Goal: Task Accomplishment & Management: Use online tool/utility

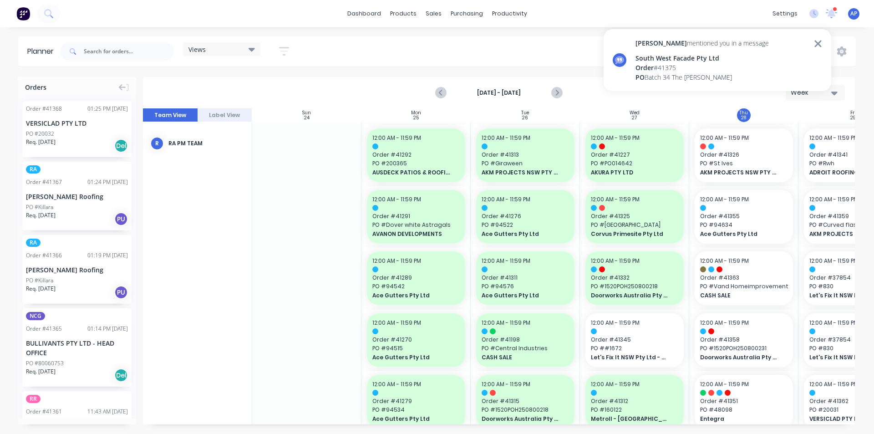
scroll to position [273, 52]
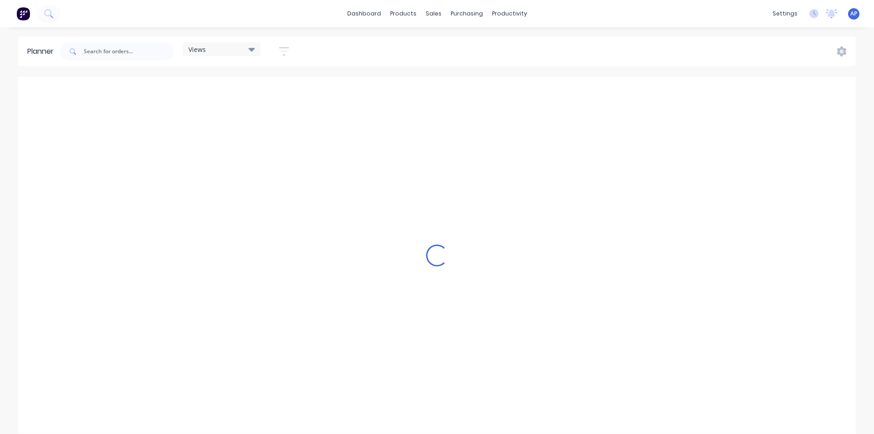
scroll to position [0, 1020]
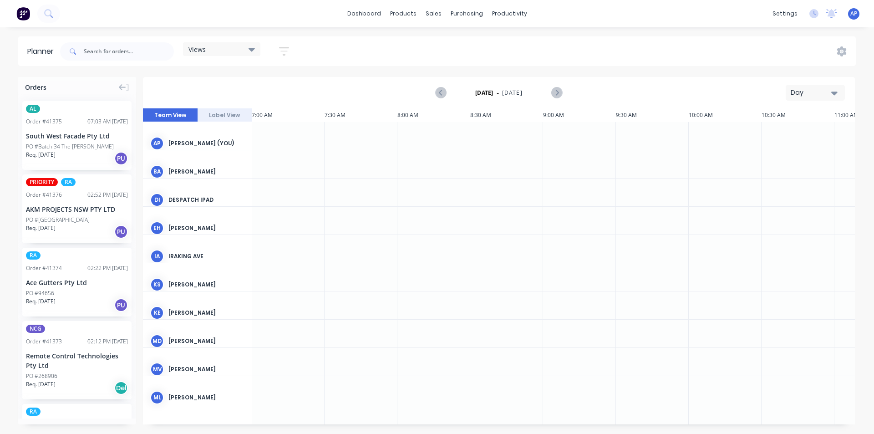
click at [814, 95] on div "Day" at bounding box center [812, 93] width 42 height 10
click at [777, 137] on div "Week" at bounding box center [799, 135] width 90 height 18
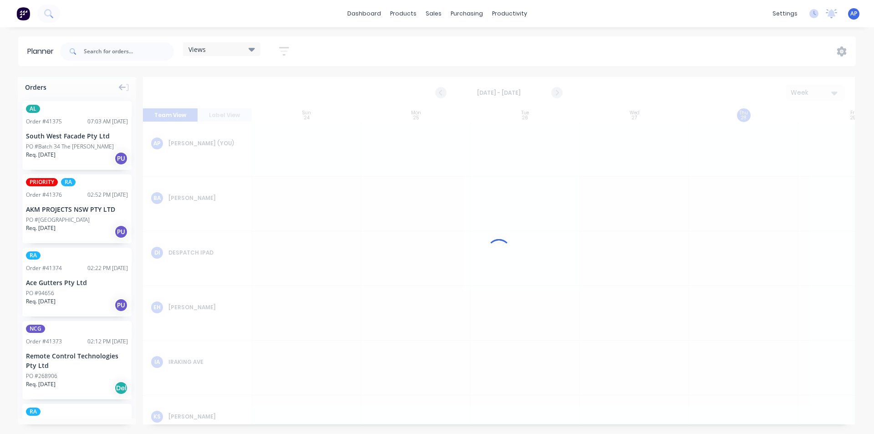
scroll to position [0, 0]
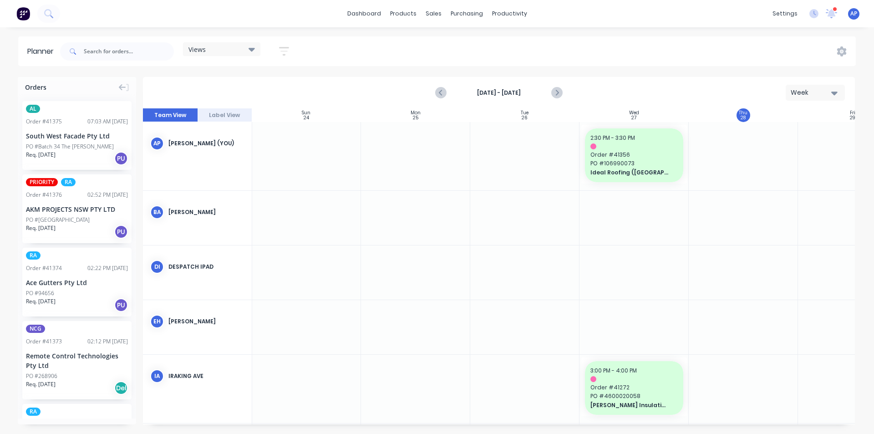
drag, startPoint x: 310, startPoint y: 51, endPoint x: 294, endPoint y: 31, distance: 26.2
click at [294, 31] on div "dashboard products sales purchasing productivity dashboard products Product Cat…" at bounding box center [437, 217] width 874 height 434
click at [287, 43] on button "button" at bounding box center [283, 51] width 29 height 18
drag, startPoint x: 267, startPoint y: 94, endPoint x: 268, endPoint y: 87, distance: 6.4
click at [268, 93] on div "Show/Hide users Show/Hide orders Filter by status Filter by assignee Filter by …" at bounding box center [242, 153] width 86 height 150
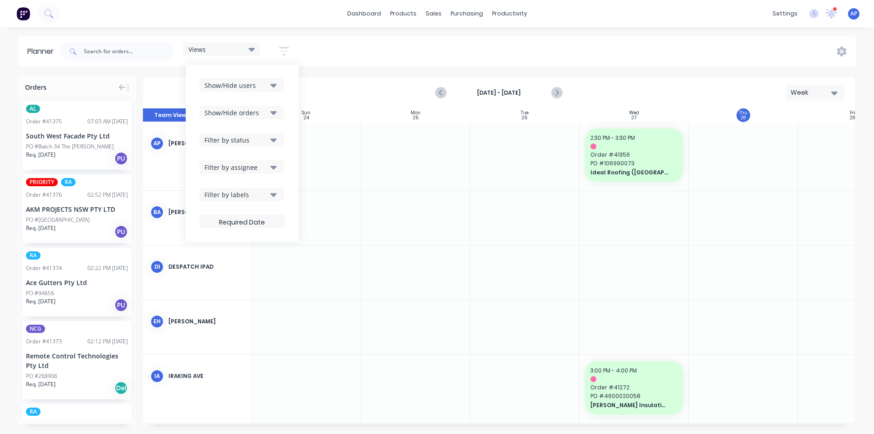
click at [269, 85] on button "Show/Hide users" at bounding box center [241, 85] width 85 height 14
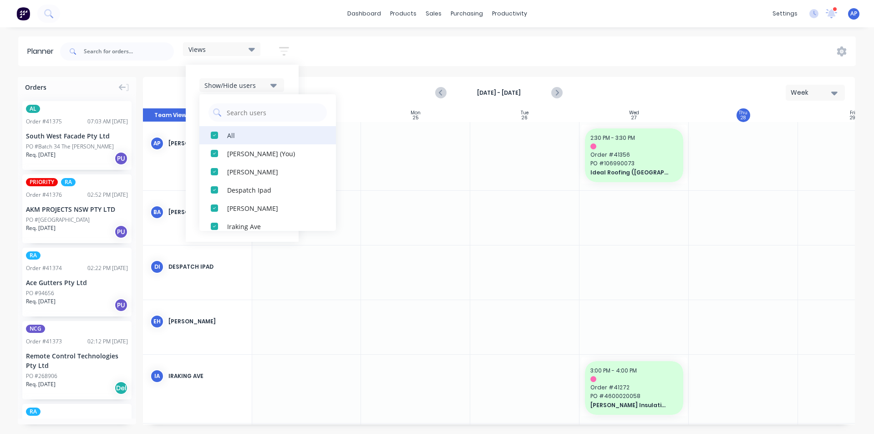
click at [245, 137] on div "All" at bounding box center [272, 135] width 91 height 10
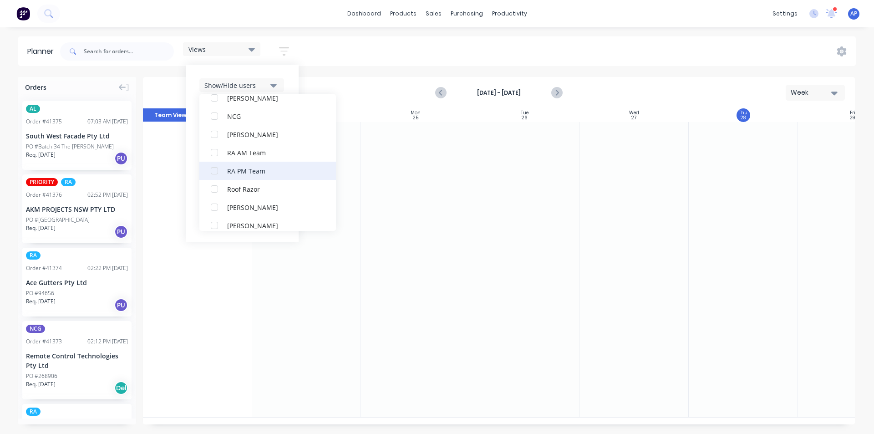
scroll to position [228, 0]
click at [241, 164] on div "RA PM Team" at bounding box center [272, 162] width 91 height 10
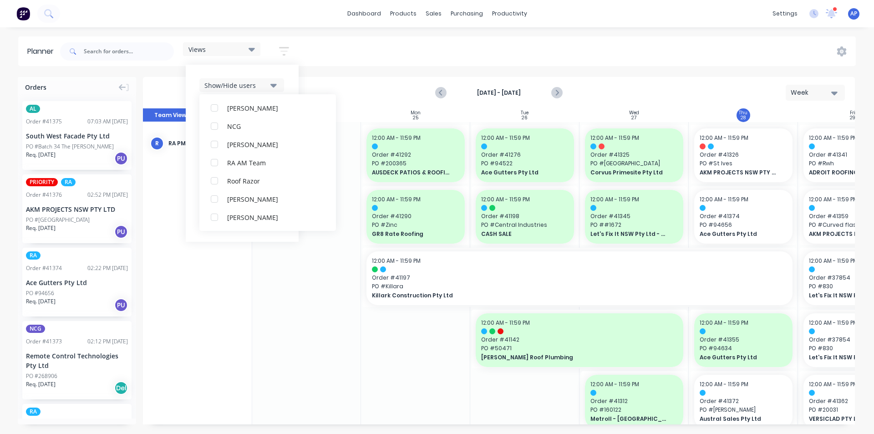
scroll to position [0, 0]
click at [290, 80] on div "Show/Hide users All RA PM Team Angela Perez (You) Byron Aird Despatch Ipad Ethe…" at bounding box center [242, 153] width 113 height 177
drag, startPoint x: 271, startPoint y: 107, endPoint x: 272, endPoint y: 114, distance: 6.4
click at [271, 111] on button "Show/Hide orders" at bounding box center [241, 113] width 85 height 14
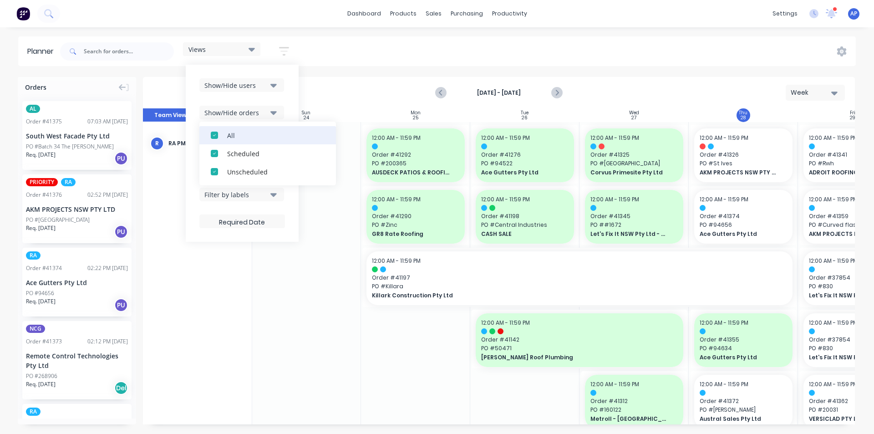
click at [241, 141] on button "All" at bounding box center [267, 135] width 137 height 18
click at [242, 167] on div "Unscheduled" at bounding box center [272, 172] width 91 height 10
click at [293, 112] on div "Show/Hide users Show/Hide orders All Scheduled Unscheduled Filter by status Fil…" at bounding box center [242, 153] width 113 height 177
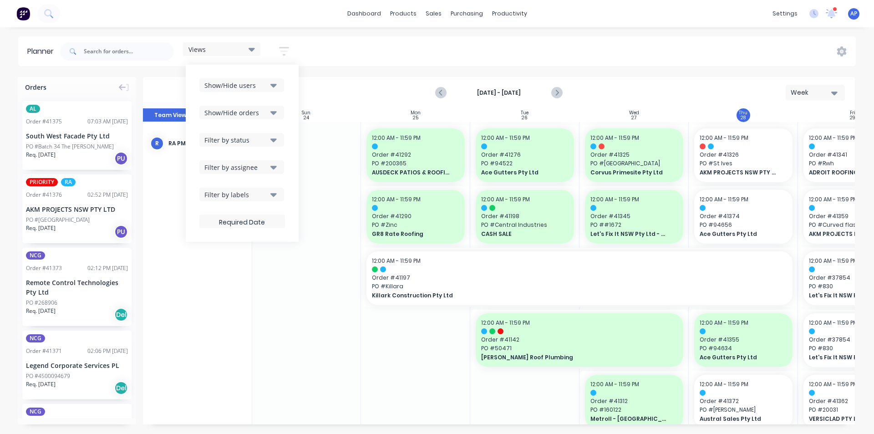
click at [253, 139] on div "Filter by status" at bounding box center [235, 140] width 63 height 10
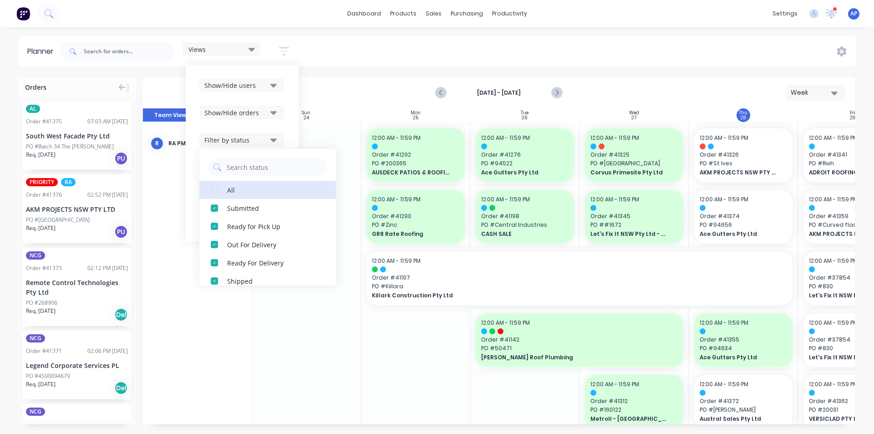
drag, startPoint x: 237, startPoint y: 188, endPoint x: 244, endPoint y: 178, distance: 12.3
click at [236, 188] on div "All" at bounding box center [272, 190] width 91 height 10
click at [291, 117] on div "Show/Hide users Show/Hide orders Filter by status All Draft Quote Archived Deli…" at bounding box center [242, 153] width 113 height 177
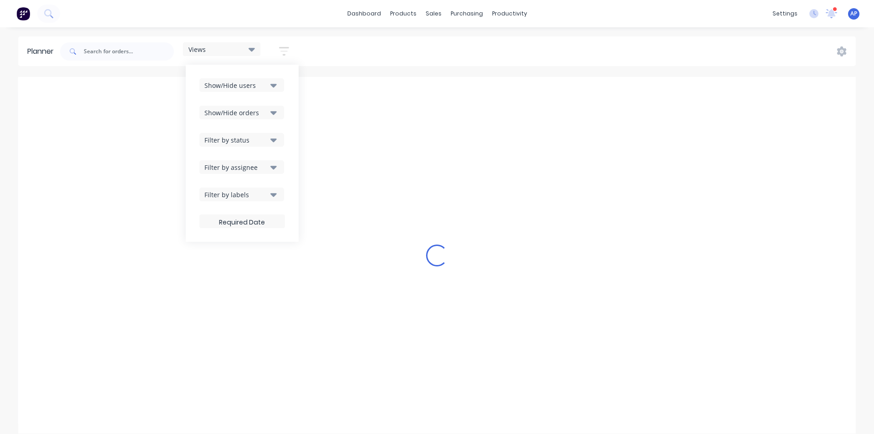
click at [249, 170] on div "Filter by assignee" at bounding box center [235, 168] width 63 height 10
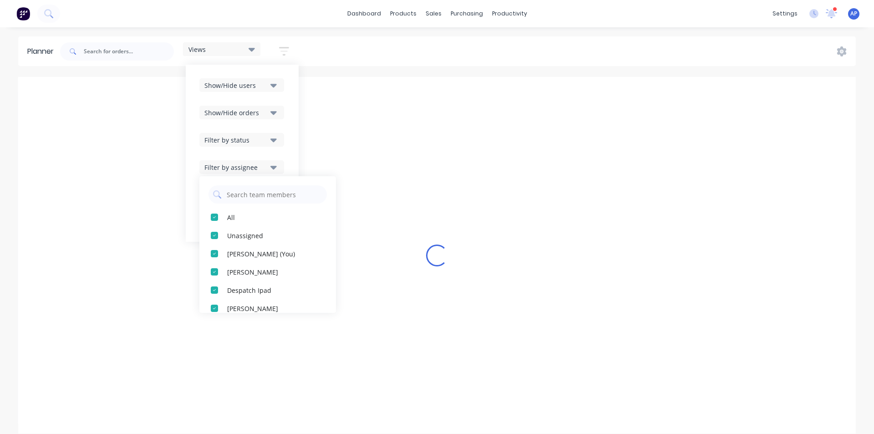
click at [295, 143] on div "Show/Hide users Show/Hide orders Filter by status Filter by assignee All Unassi…" at bounding box center [242, 153] width 113 height 177
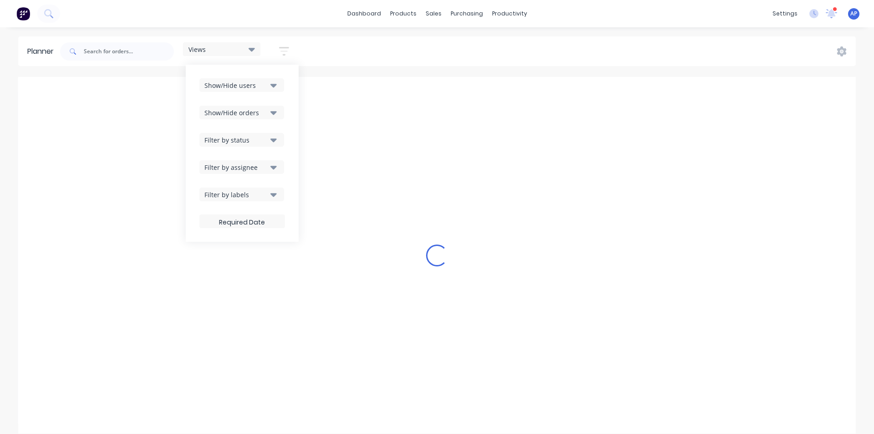
click at [251, 191] on div "Filter by labels" at bounding box center [235, 195] width 63 height 10
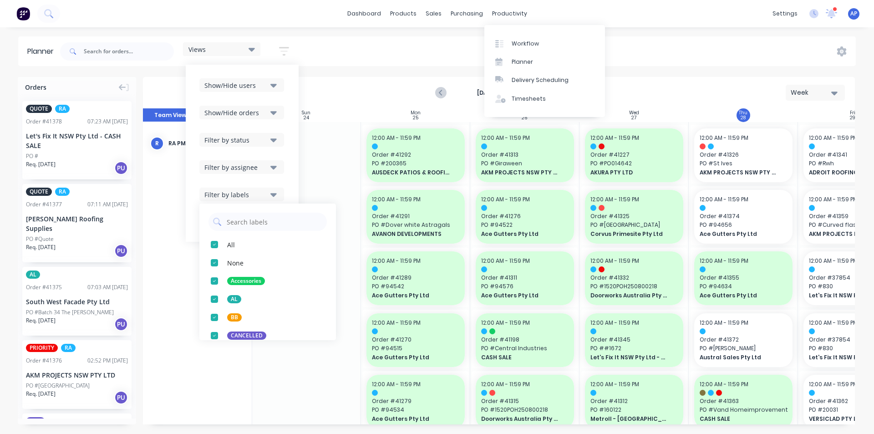
click at [671, 59] on div "Views Save new view None (Default) edit Iraking edit kyle edit Michael's View e…" at bounding box center [457, 51] width 798 height 27
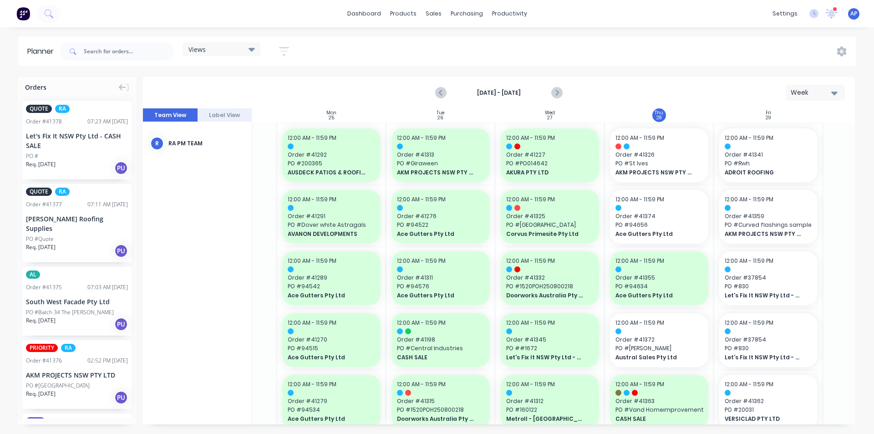
scroll to position [0, 166]
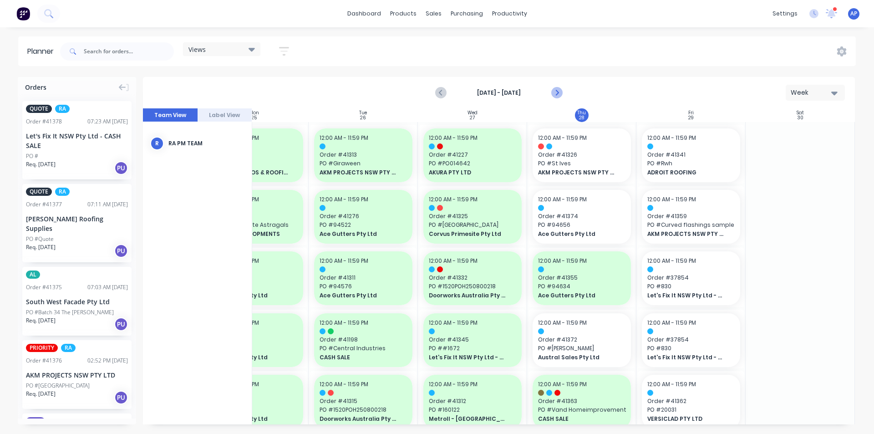
click at [557, 89] on icon "Next page" at bounding box center [556, 92] width 11 height 11
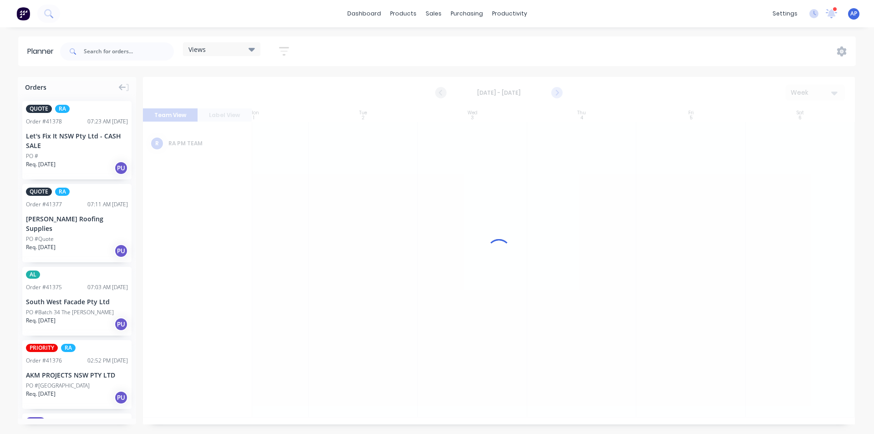
scroll to position [0, 162]
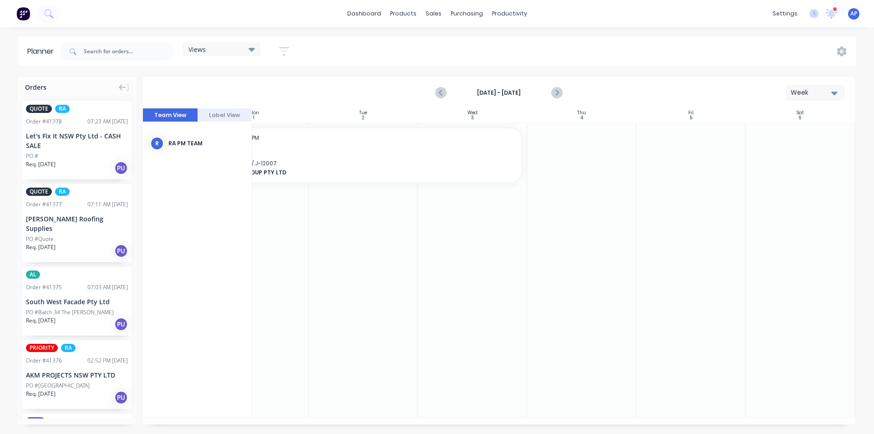
drag, startPoint x: 287, startPoint y: 278, endPoint x: 332, endPoint y: 429, distance: 157.7
click at [332, 429] on div "Orders QUOTE RA Order # 41378 07:23 AM 28/08/25 Let's Fix It NSW Pty Ltd - CASH…" at bounding box center [437, 255] width 874 height 356
drag, startPoint x: 352, startPoint y: 420, endPoint x: 277, endPoint y: 429, distance: 75.2
click at [277, 429] on div "Orders QUOTE RA Order # 41378 07:23 AM 28/08/25 Let's Fix It NSW Pty Ltd - CASH…" at bounding box center [437, 255] width 874 height 356
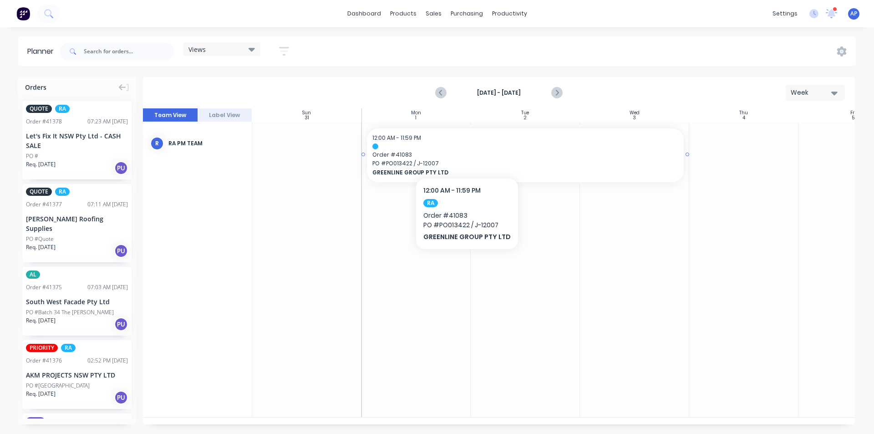
click at [464, 150] on div "12:00 AM - 11:59 PM Order # 41083 PO # PO013422 / J-12007 GREENLINE GROUP PTY L…" at bounding box center [525, 155] width 317 height 54
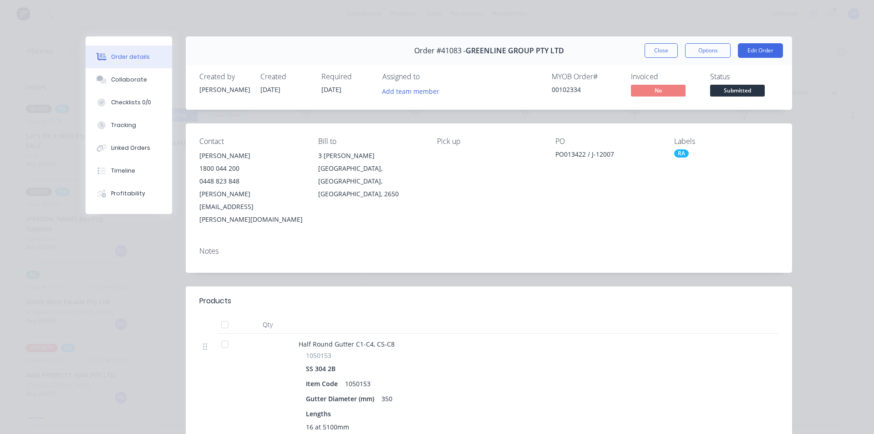
click at [651, 52] on button "Close" at bounding box center [661, 50] width 33 height 15
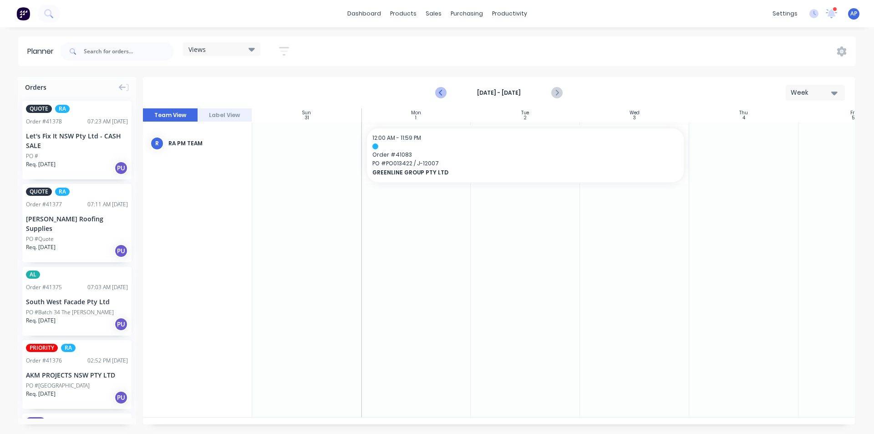
click at [442, 89] on icon "Previous page" at bounding box center [441, 92] width 11 height 11
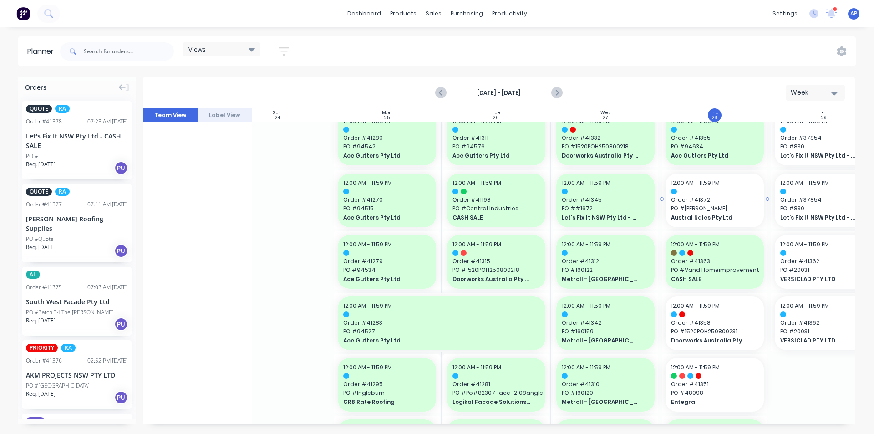
scroll to position [0, 29]
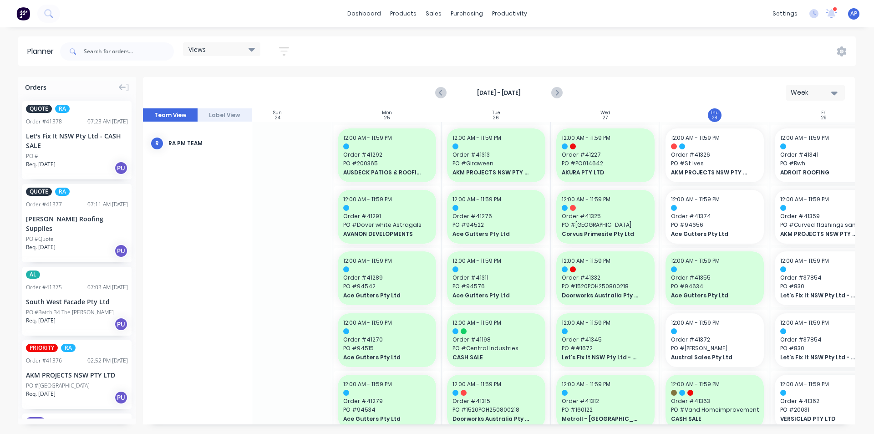
click at [792, 426] on div "Orders QUOTE RA Order # 41378 07:23 AM 28/08/25 Let's Fix It NSW Pty Ltd - CASH…" at bounding box center [437, 255] width 874 height 356
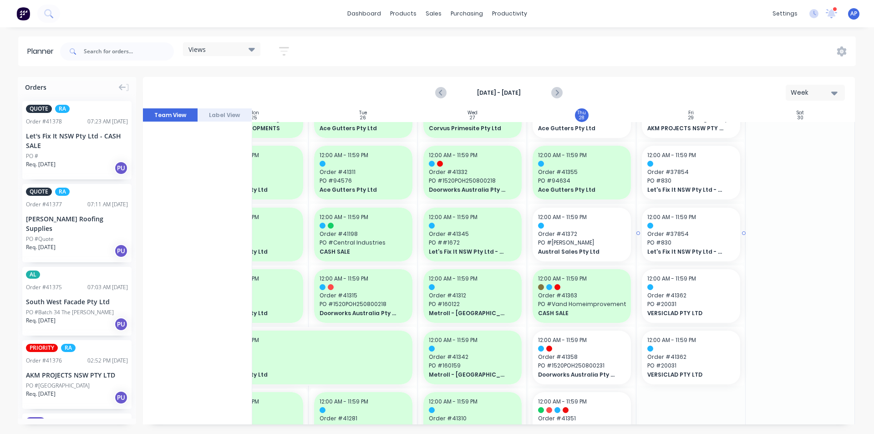
scroll to position [91, 166]
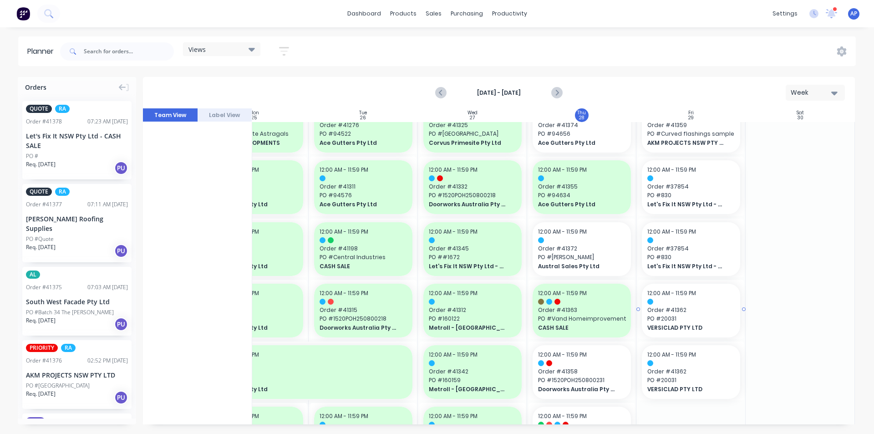
click at [698, 310] on span "Order # 41362" at bounding box center [690, 310] width 87 height 8
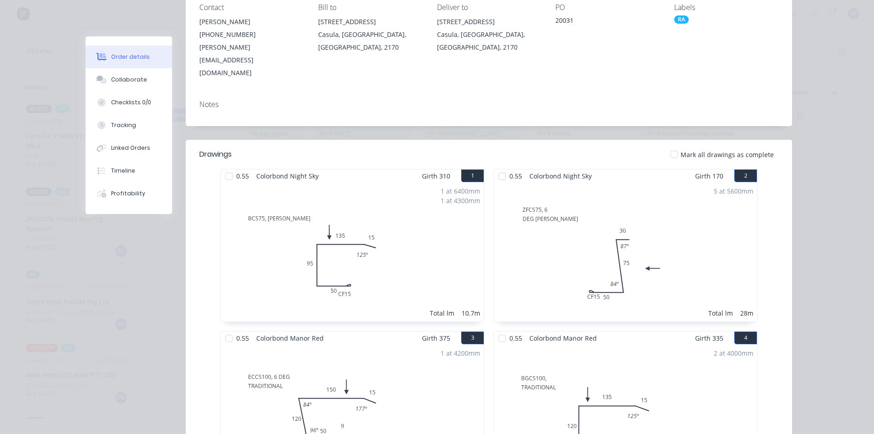
scroll to position [0, 0]
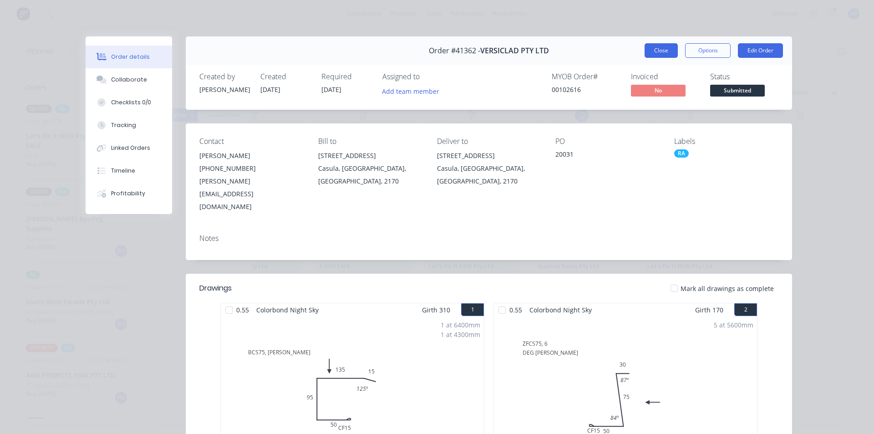
click at [647, 55] on button "Close" at bounding box center [661, 50] width 33 height 15
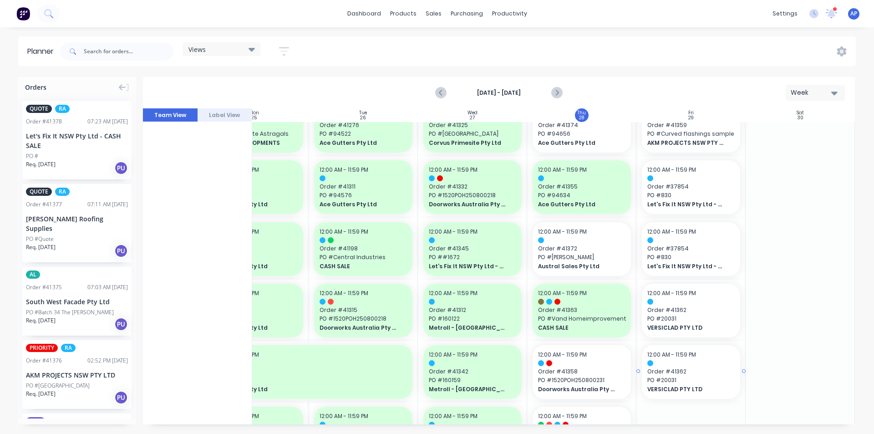
click at [714, 371] on span "Order # 41362" at bounding box center [690, 371] width 87 height 8
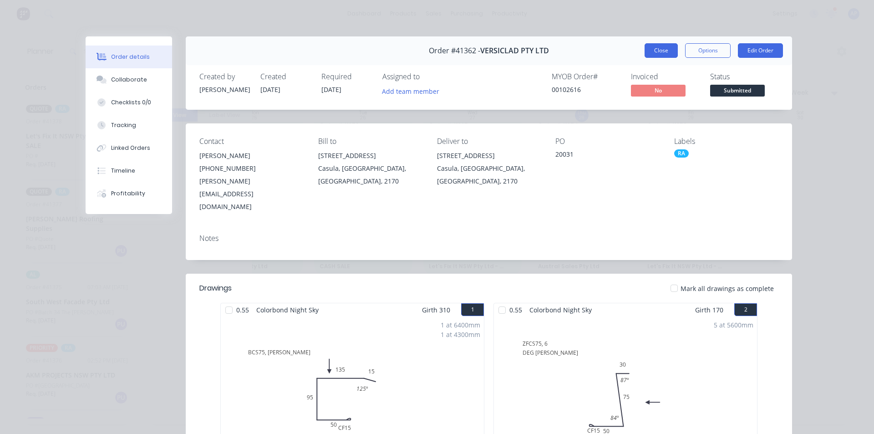
click at [660, 45] on button "Close" at bounding box center [661, 50] width 33 height 15
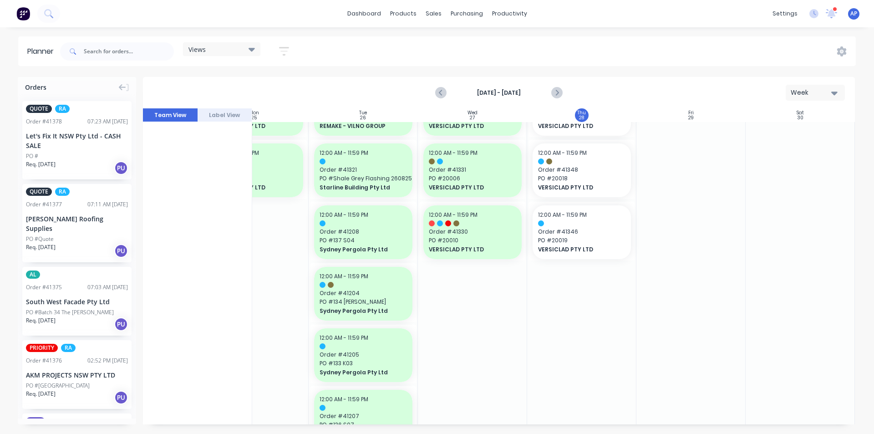
scroll to position [910, 166]
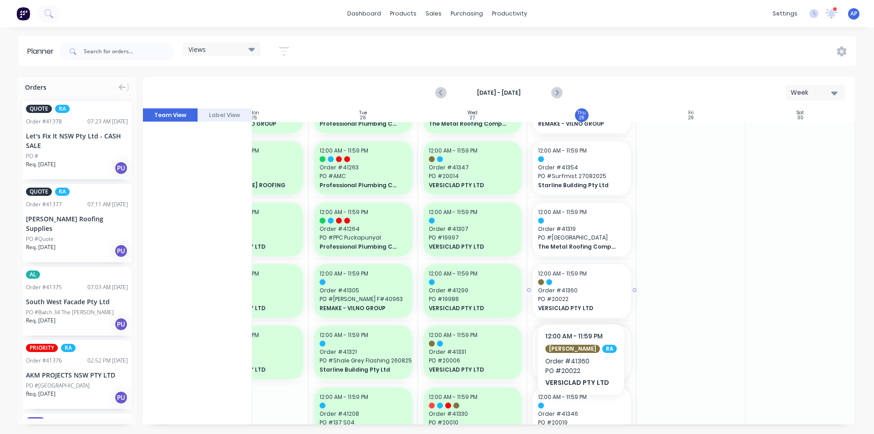
click at [575, 296] on span "PO # 20022" at bounding box center [581, 299] width 87 height 8
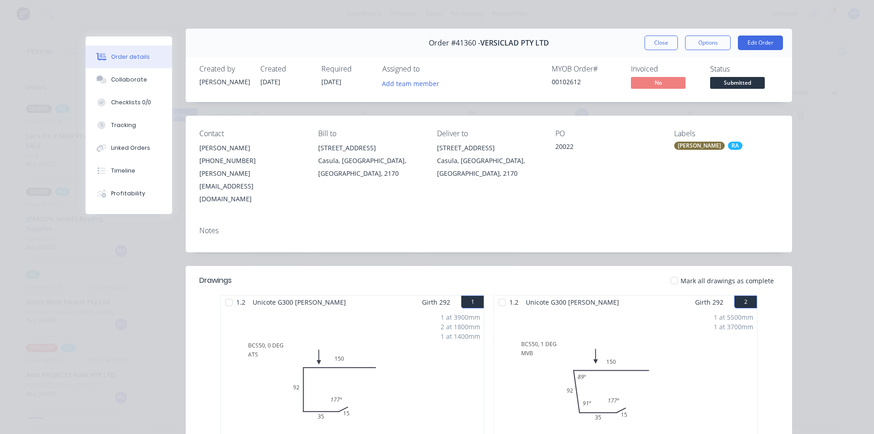
scroll to position [0, 0]
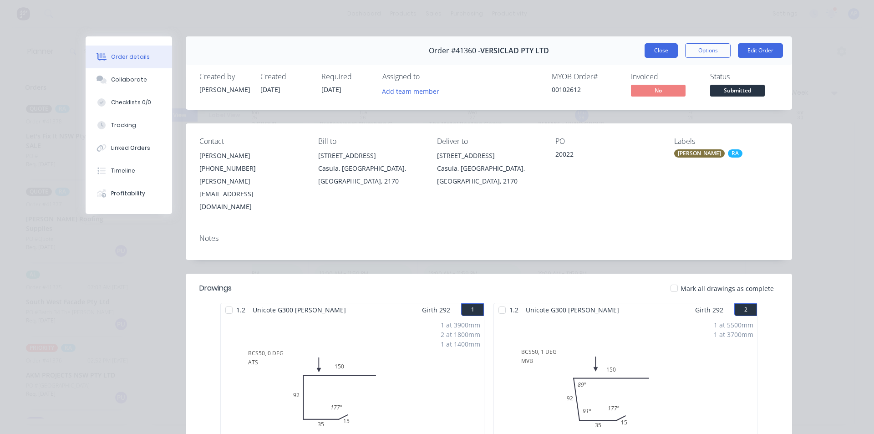
click at [663, 44] on button "Close" at bounding box center [661, 50] width 33 height 15
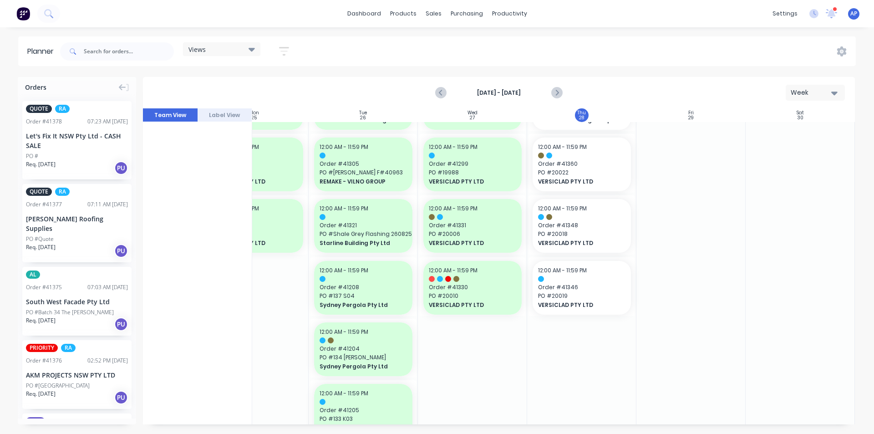
scroll to position [1047, 166]
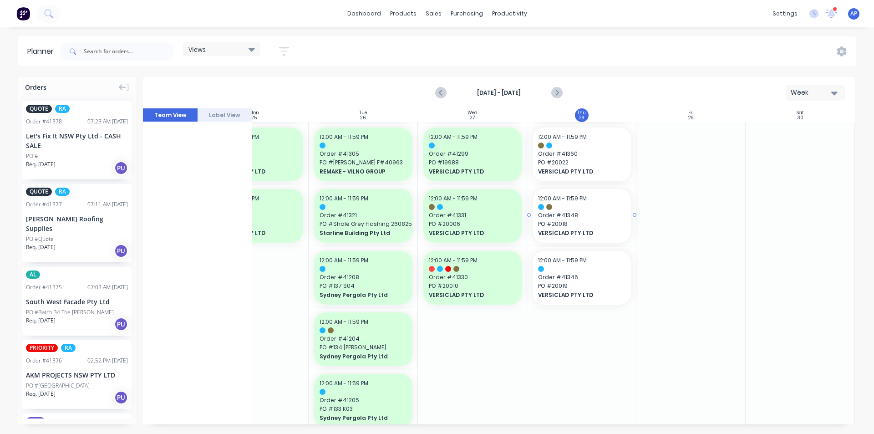
click at [589, 233] on span "VERSICLAD PTY LTD" at bounding box center [577, 233] width 79 height 8
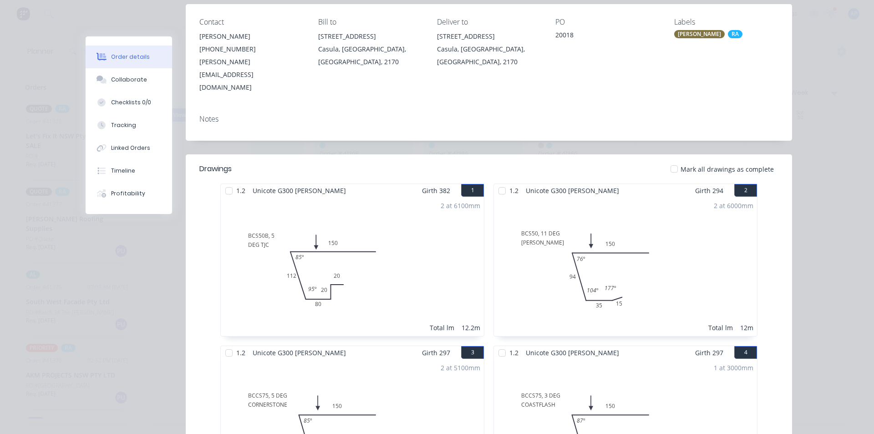
scroll to position [0, 0]
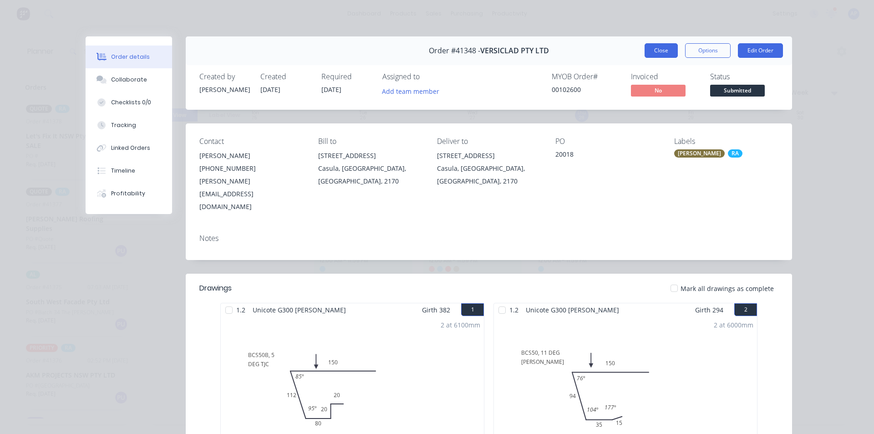
click at [657, 50] on button "Close" at bounding box center [661, 50] width 33 height 15
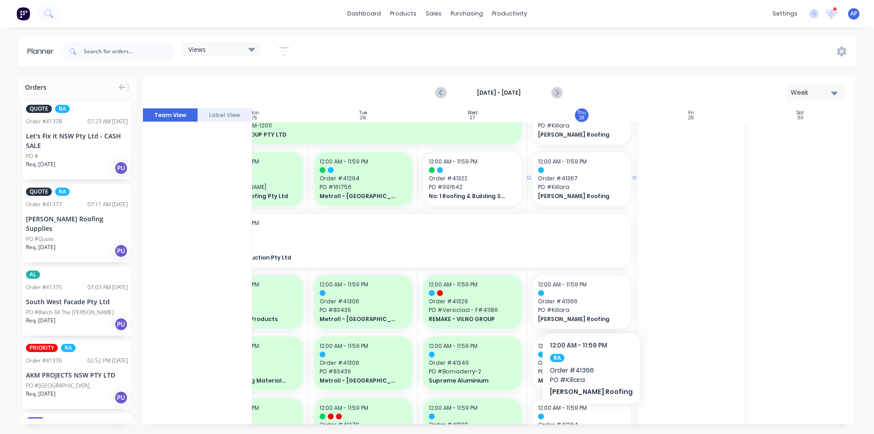
drag, startPoint x: 570, startPoint y: 279, endPoint x: 574, endPoint y: 274, distance: 6.8
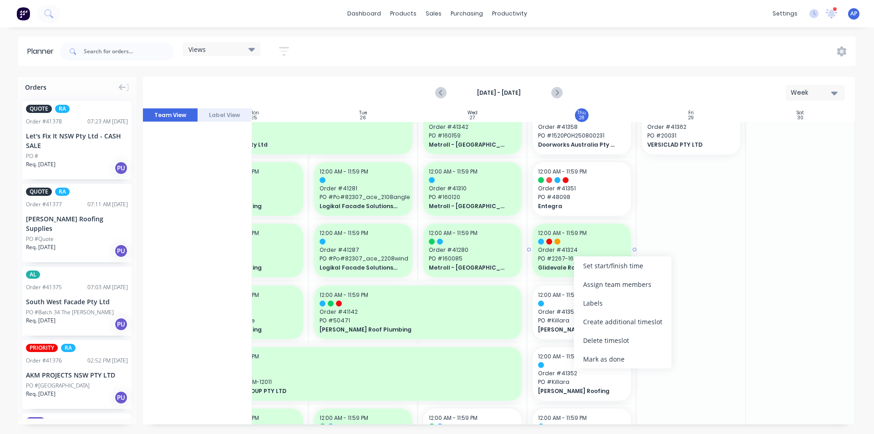
scroll to position [319, 166]
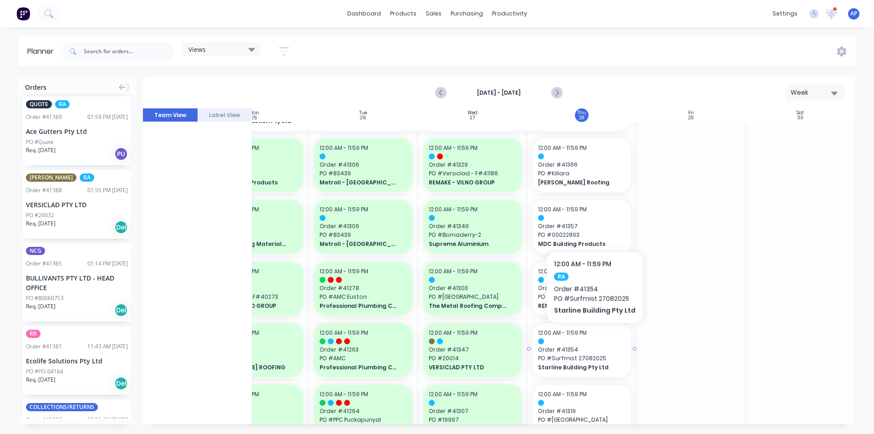
scroll to position [819, 166]
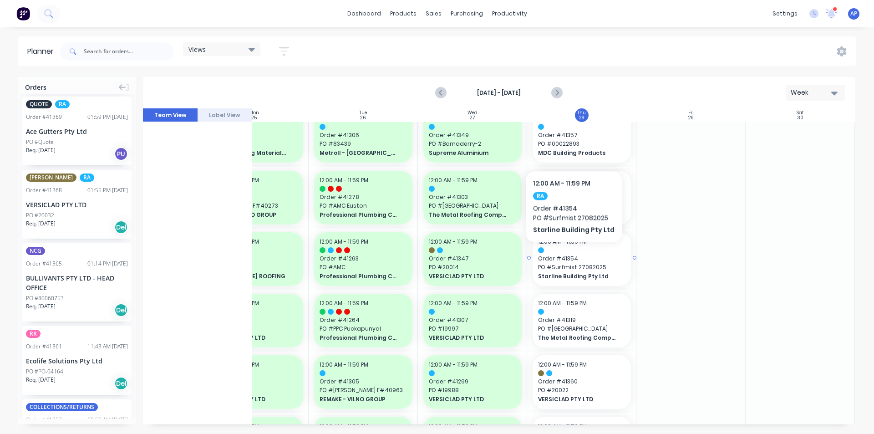
click at [571, 256] on span "Order # 41354" at bounding box center [581, 258] width 87 height 8
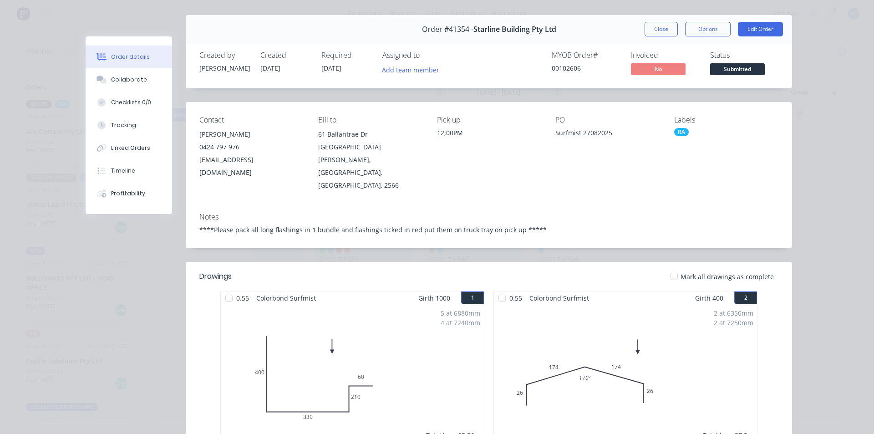
scroll to position [0, 0]
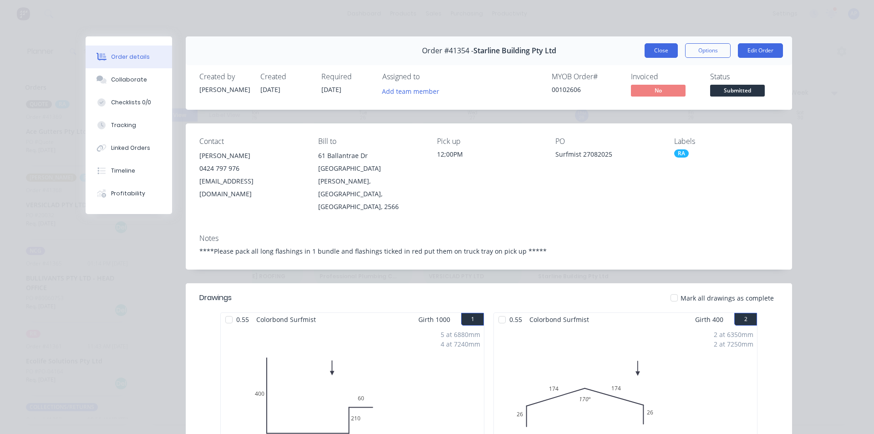
click at [654, 48] on button "Close" at bounding box center [661, 50] width 33 height 15
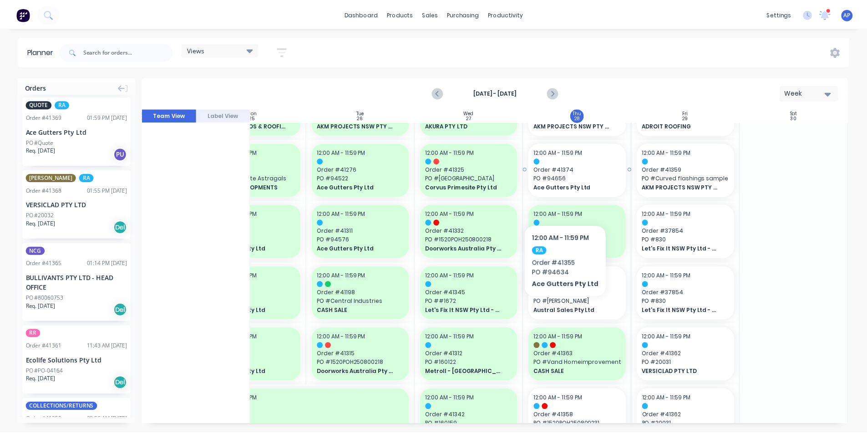
scroll to position [0, 166]
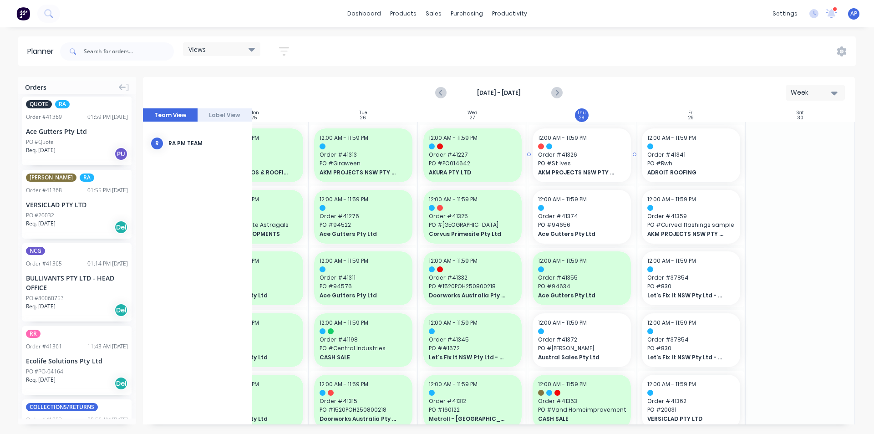
click at [574, 159] on span "PO # St Ives" at bounding box center [581, 163] width 87 height 8
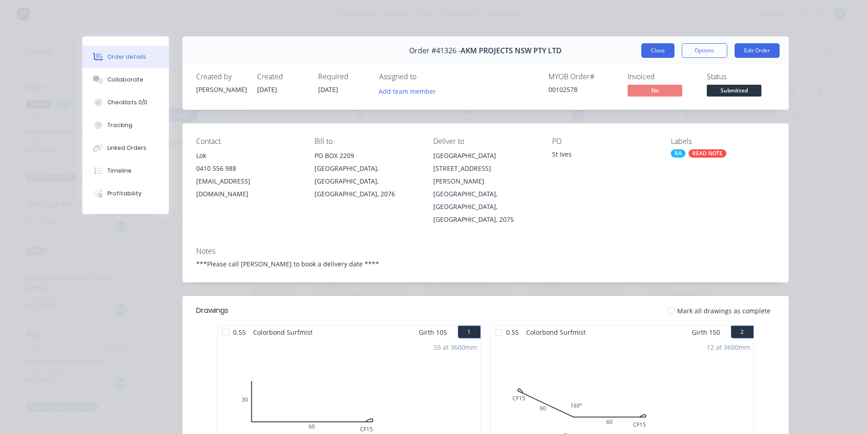
click at [664, 51] on button "Close" at bounding box center [657, 50] width 33 height 15
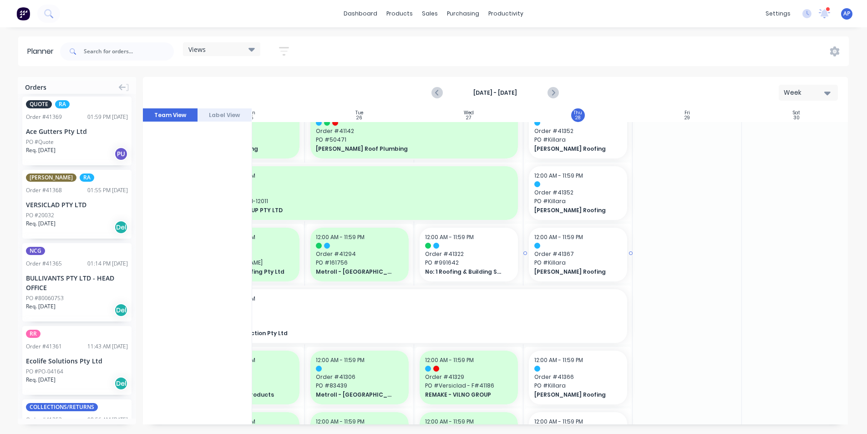
scroll to position [501, 166]
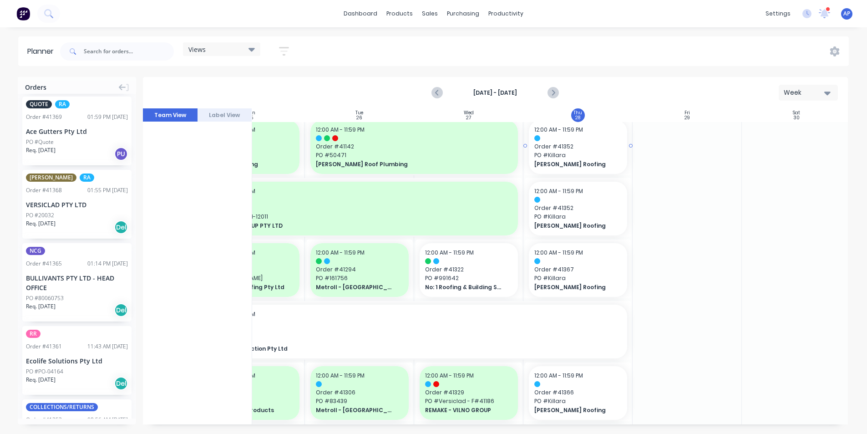
click at [572, 155] on span "PO # Killara" at bounding box center [577, 155] width 87 height 8
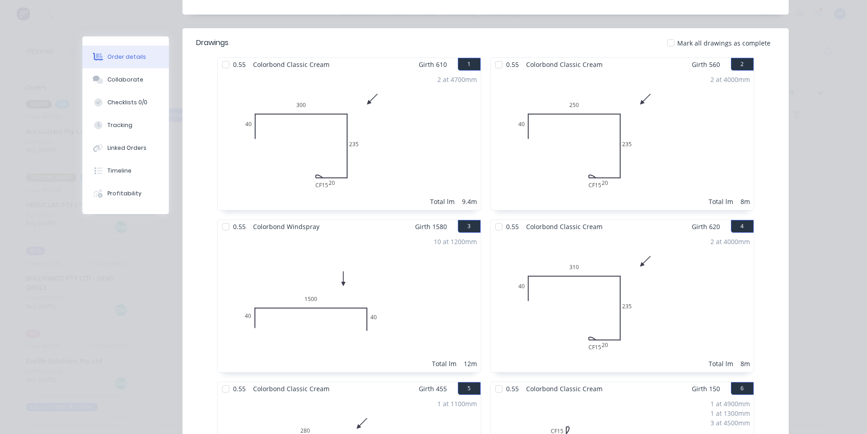
scroll to position [18, 0]
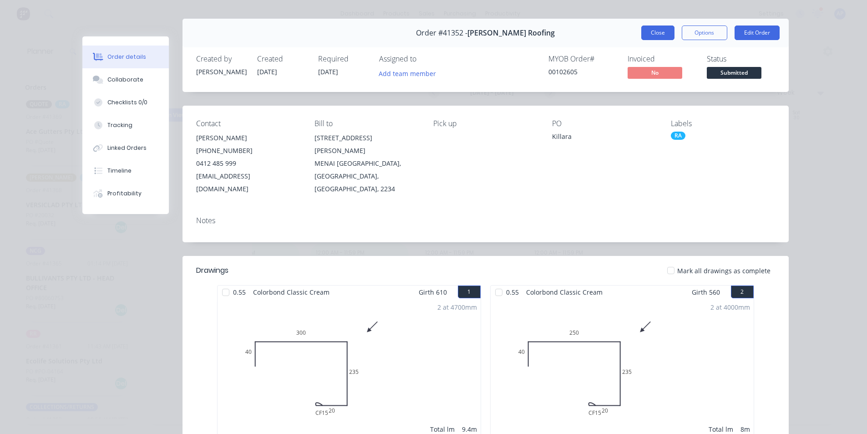
click at [647, 35] on button "Close" at bounding box center [657, 32] width 33 height 15
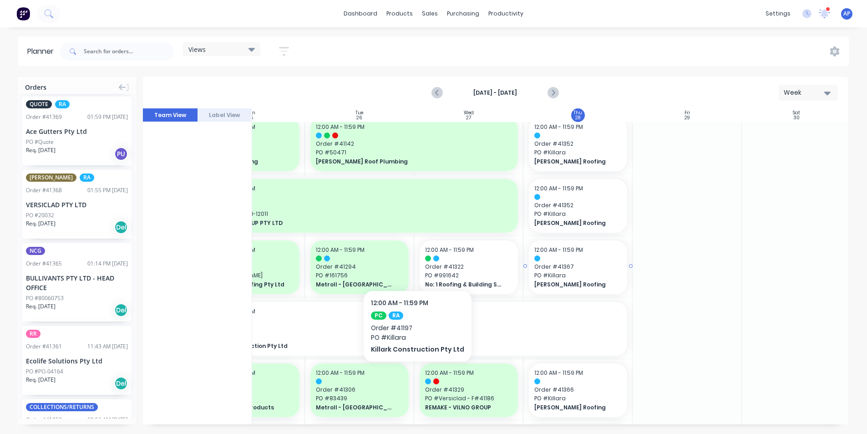
scroll to position [501, 166]
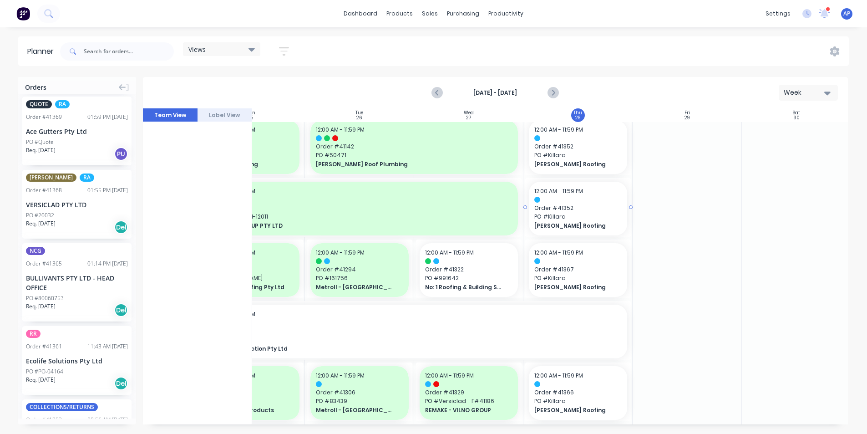
click at [574, 200] on div at bounding box center [577, 200] width 87 height 6
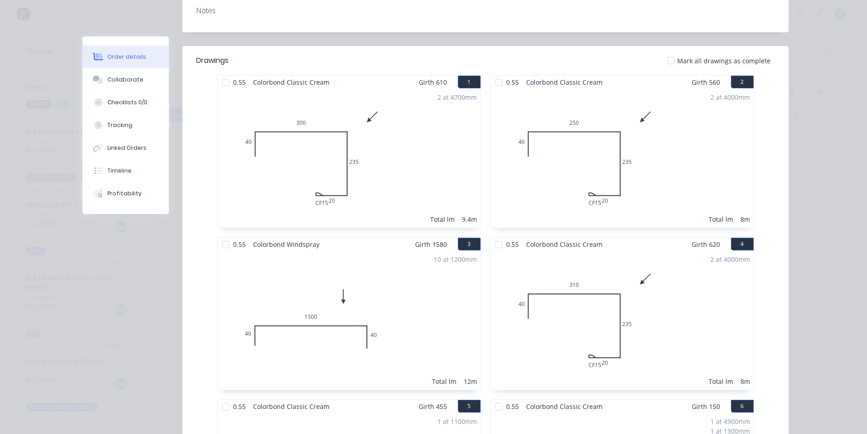
scroll to position [0, 0]
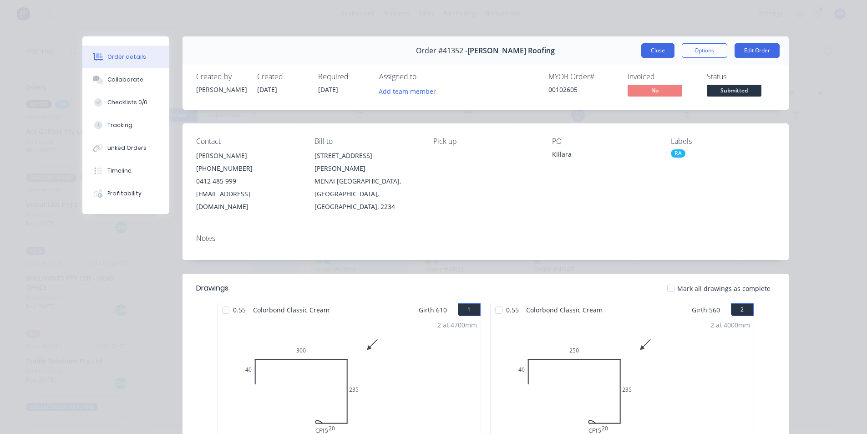
click at [642, 48] on button "Close" at bounding box center [657, 50] width 33 height 15
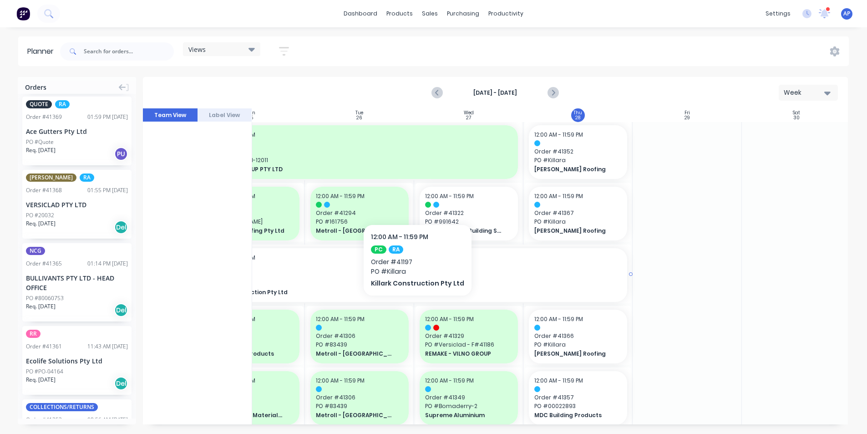
scroll to position [637, 166]
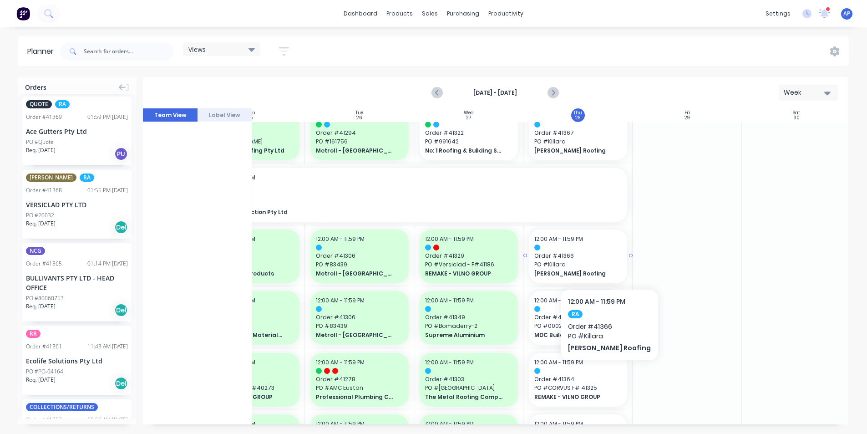
click at [596, 261] on span "PO # Killara" at bounding box center [577, 264] width 87 height 8
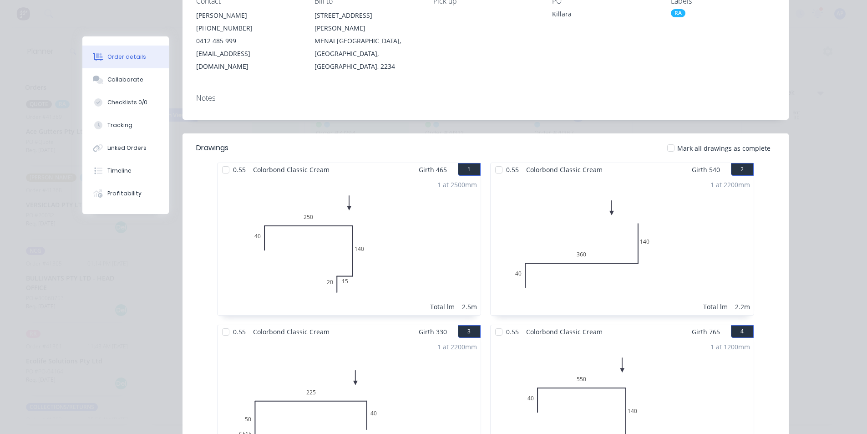
scroll to position [0, 0]
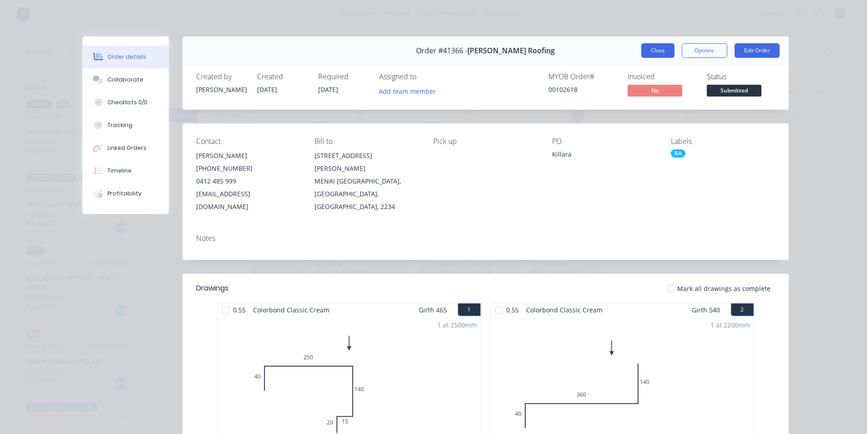
click at [655, 54] on button "Close" at bounding box center [657, 50] width 33 height 15
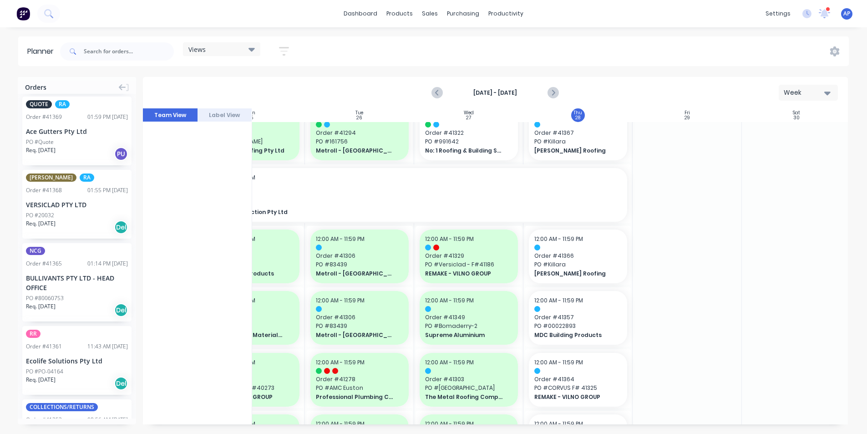
scroll to position [819, 166]
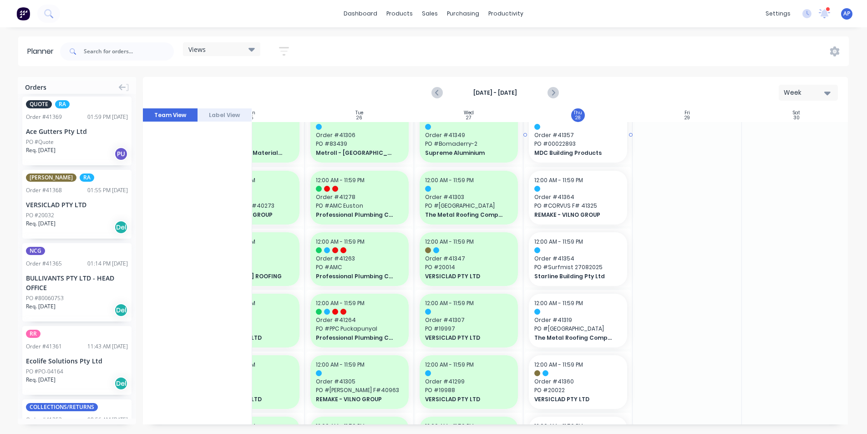
click at [585, 142] on span "PO # 00022893" at bounding box center [577, 144] width 87 height 8
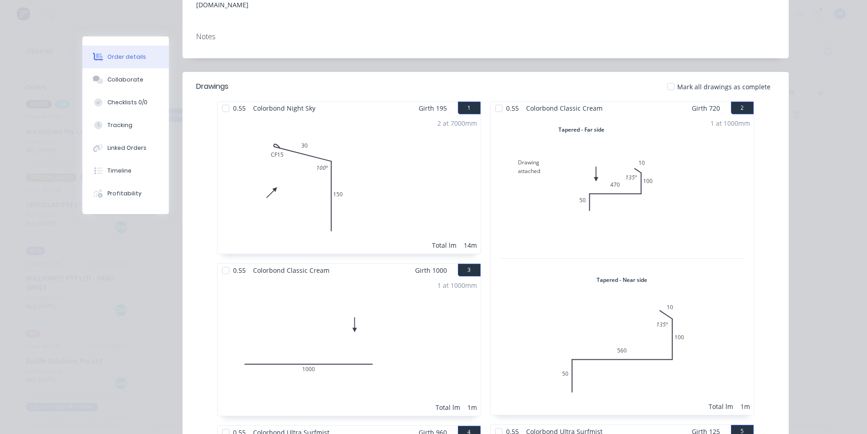
scroll to position [0, 0]
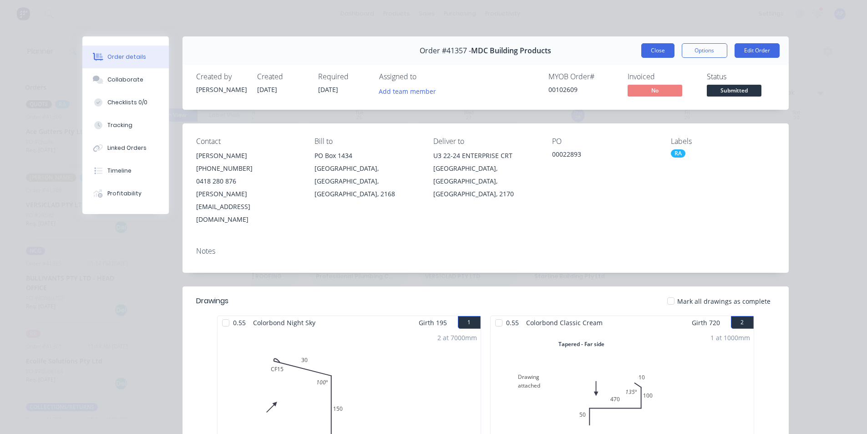
click at [646, 47] on button "Close" at bounding box center [657, 50] width 33 height 15
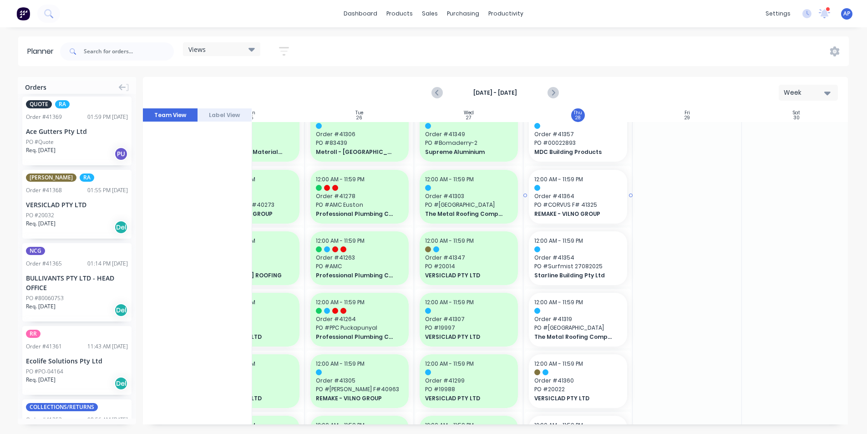
scroll to position [819, 166]
click at [581, 206] on span "PO # CORVUS F# 41325" at bounding box center [577, 206] width 87 height 8
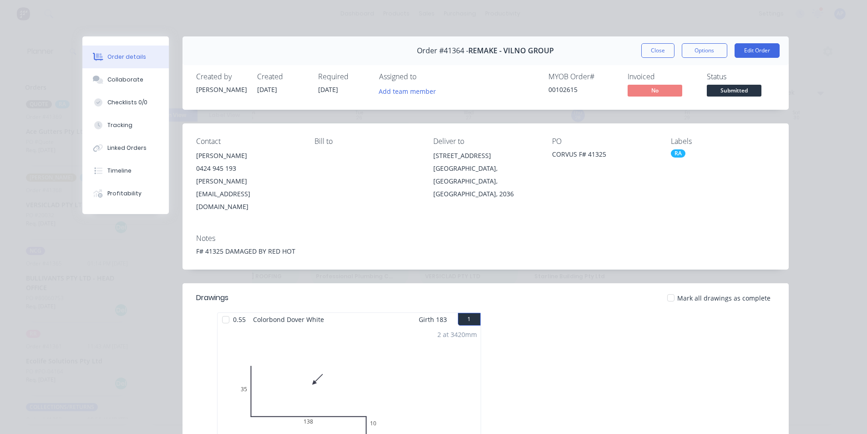
scroll to position [46, 0]
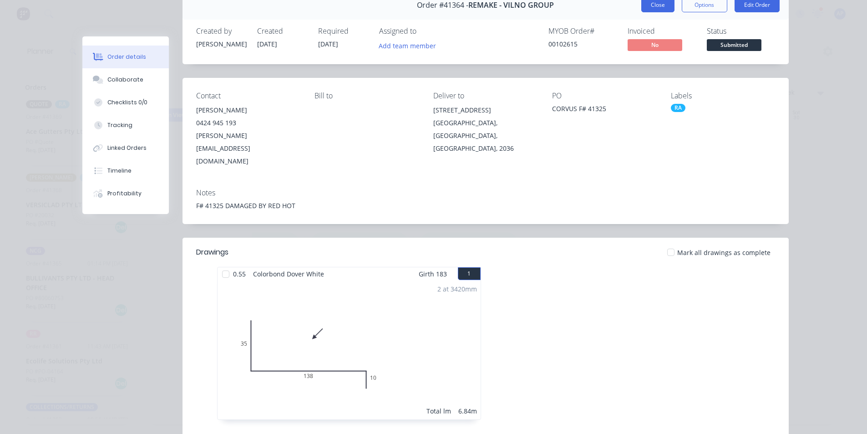
click at [660, 6] on button "Close" at bounding box center [657, 5] width 33 height 15
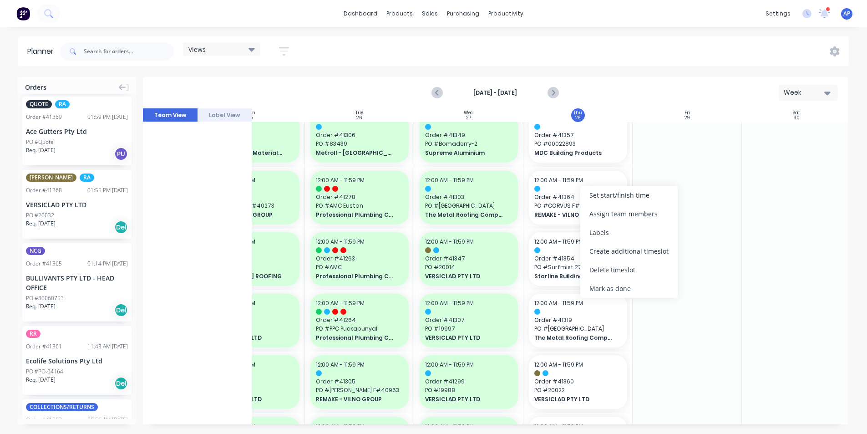
click at [600, 287] on div "Mark as done" at bounding box center [628, 288] width 97 height 19
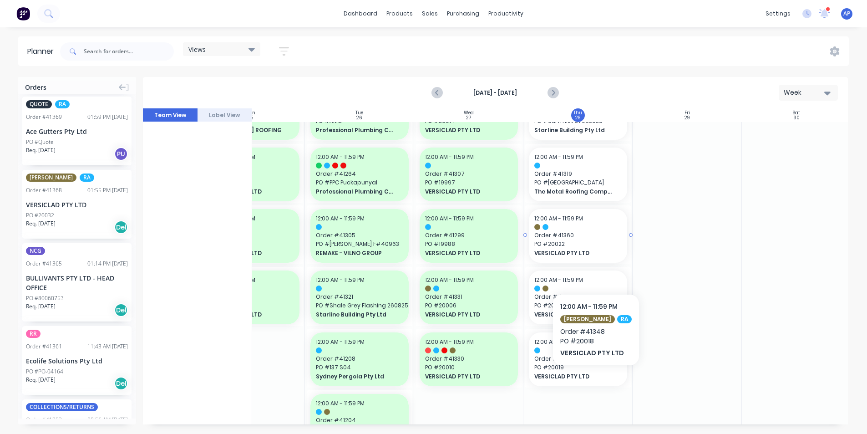
scroll to position [956, 166]
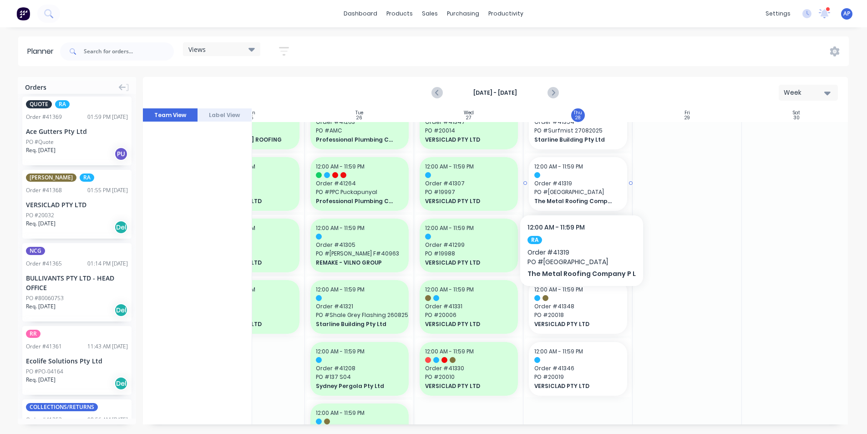
click at [590, 179] on span "Order # 41319" at bounding box center [577, 183] width 87 height 8
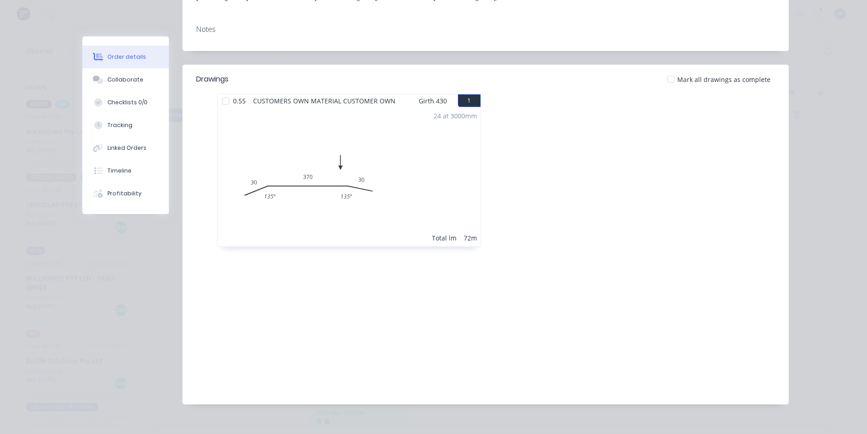
scroll to position [0, 0]
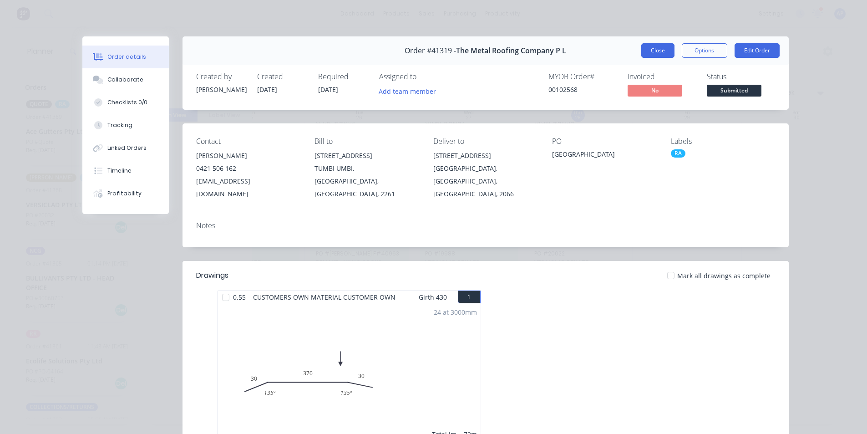
click at [647, 53] on button "Close" at bounding box center [657, 50] width 33 height 15
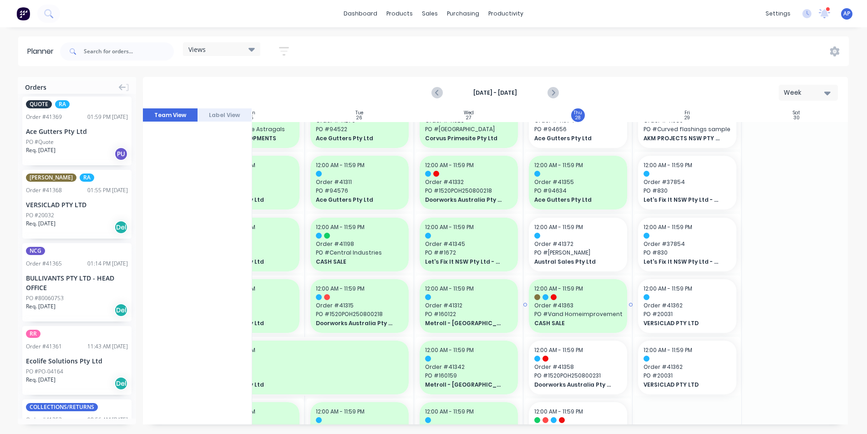
scroll to position [91, 166]
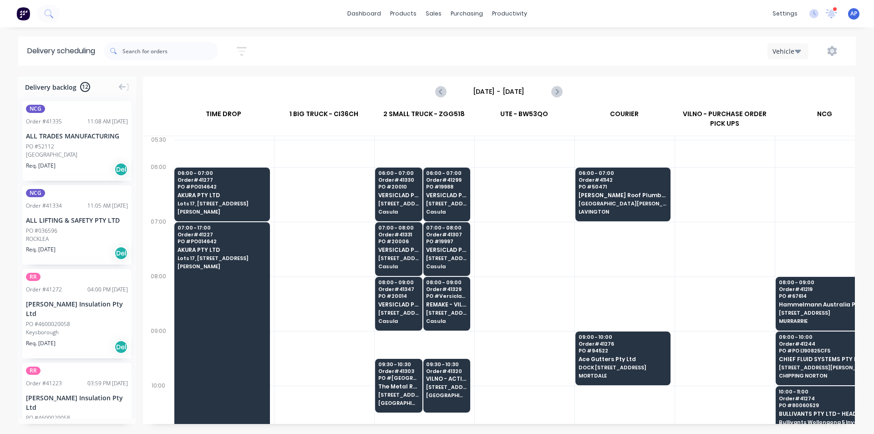
scroll to position [0, 0]
click at [557, 90] on icon "Next page" at bounding box center [556, 91] width 4 height 7
type input "Thursday - 28/08/25"
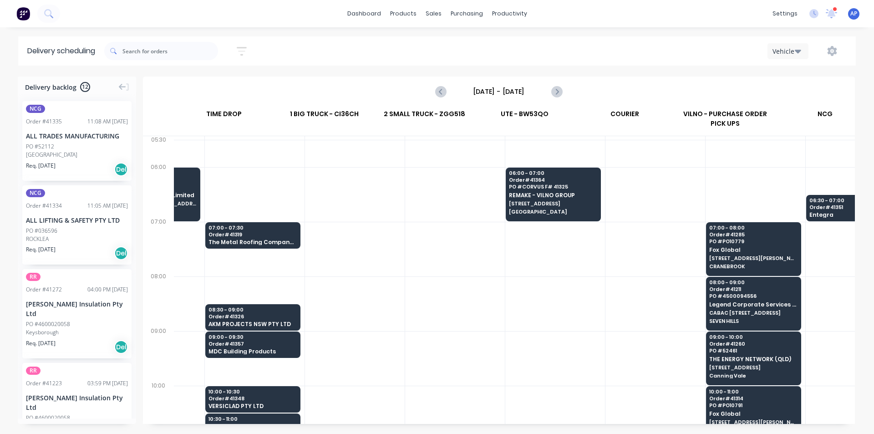
scroll to position [0, 0]
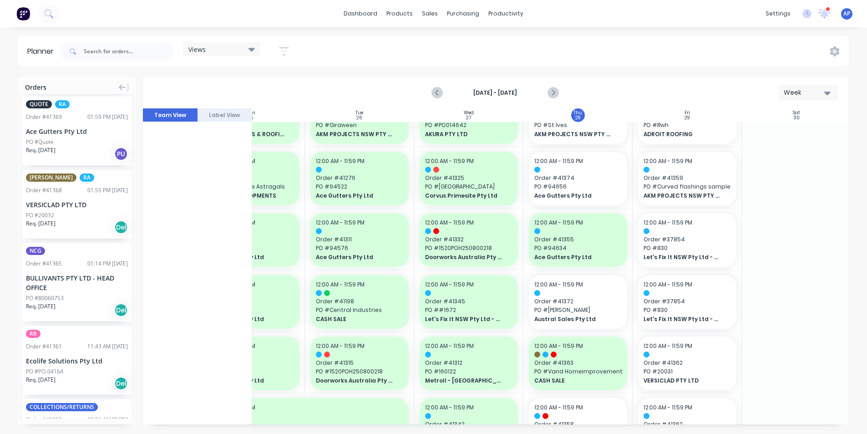
scroll to position [0, 166]
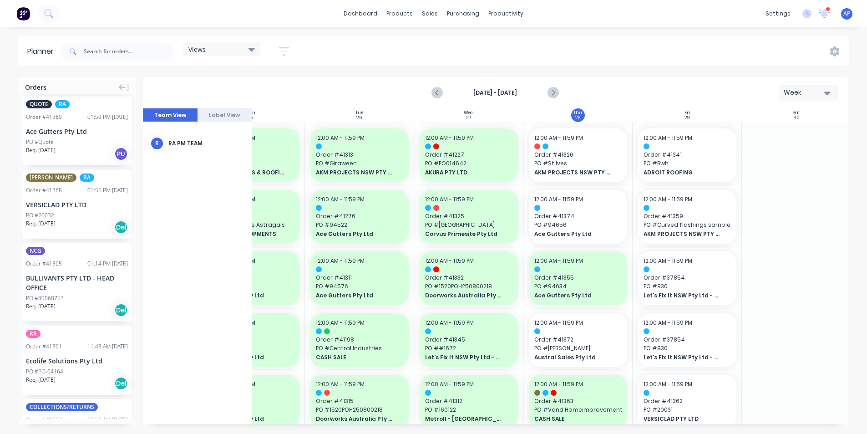
click at [671, 124] on div at bounding box center [687, 129] width 109 height 14
click at [673, 155] on span "Order # 41341" at bounding box center [687, 155] width 87 height 8
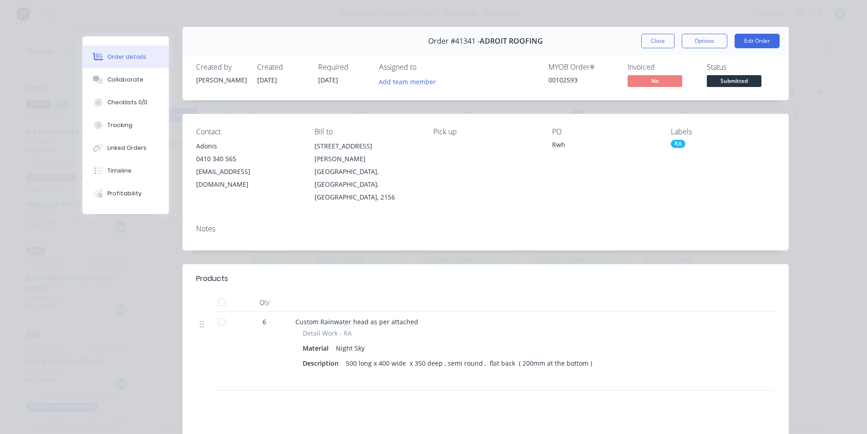
scroll to position [0, 0]
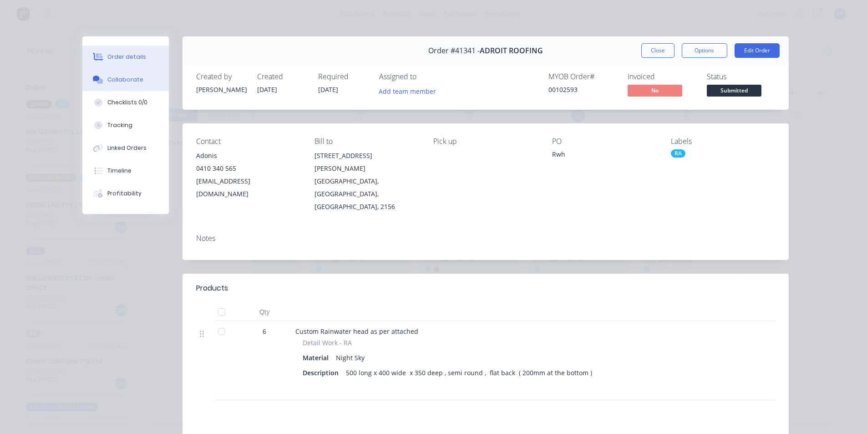
click at [128, 85] on button "Collaborate" at bounding box center [125, 79] width 86 height 23
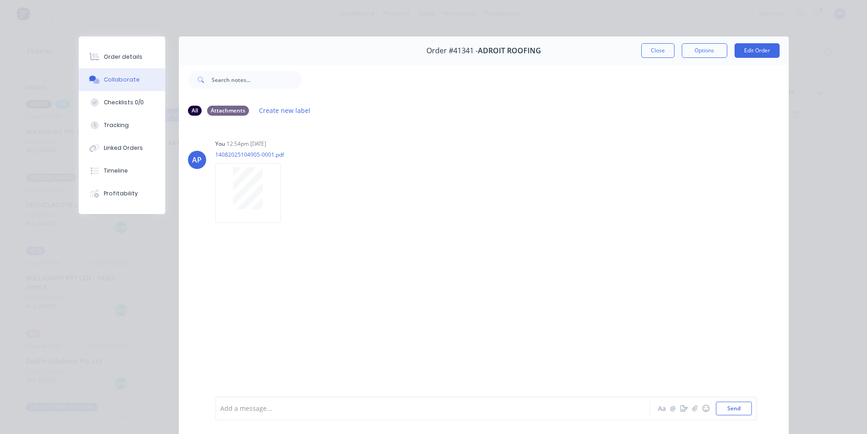
drag, startPoint x: 663, startPoint y: 45, endPoint x: 662, endPoint y: 127, distance: 81.9
click at [663, 45] on button "Close" at bounding box center [657, 50] width 33 height 15
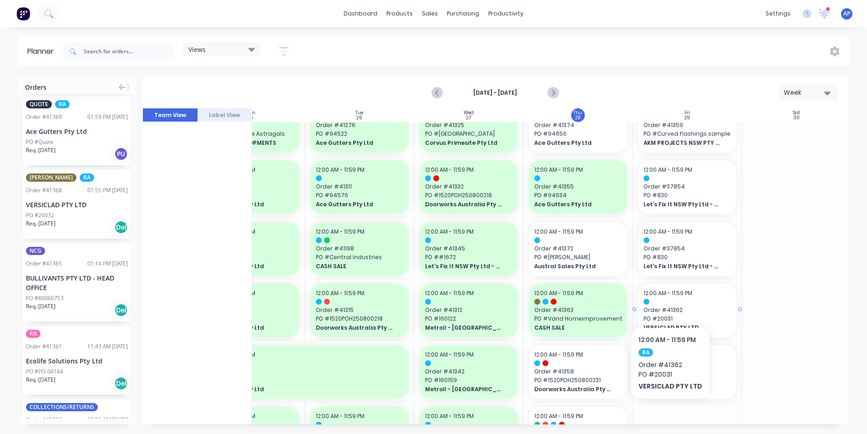
scroll to position [182, 166]
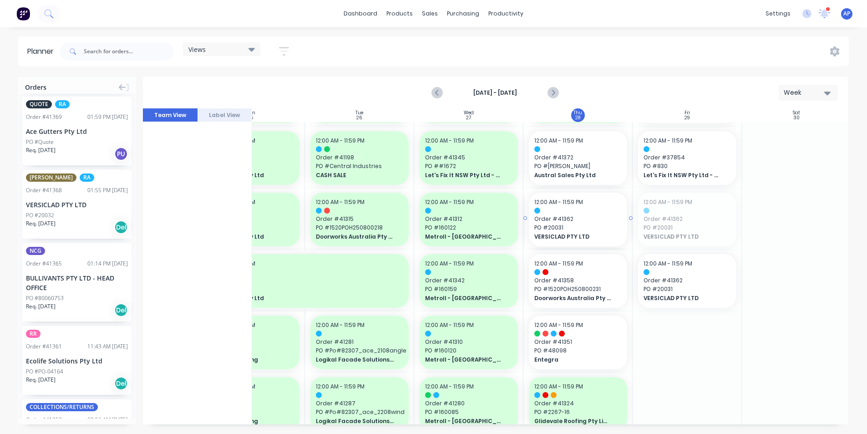
drag, startPoint x: 704, startPoint y: 224, endPoint x: 597, endPoint y: 290, distance: 125.9
drag, startPoint x: 685, startPoint y: 215, endPoint x: 609, endPoint y: 244, distance: 81.2
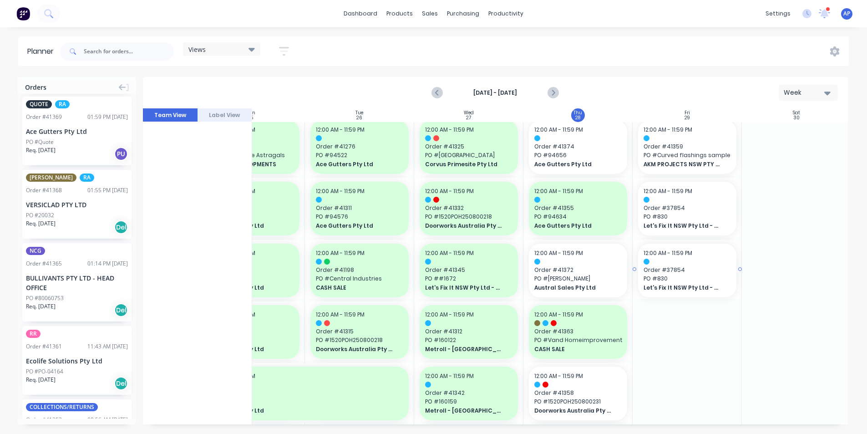
scroll to position [0, 166]
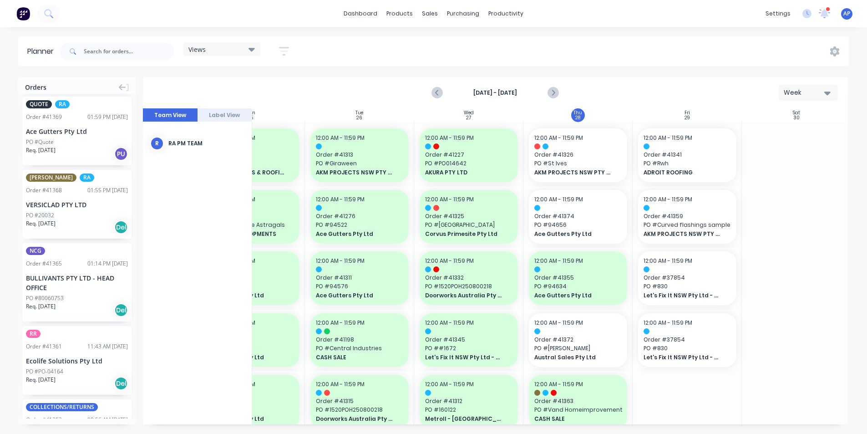
click at [50, 211] on div "PO #20032" at bounding box center [40, 215] width 28 height 8
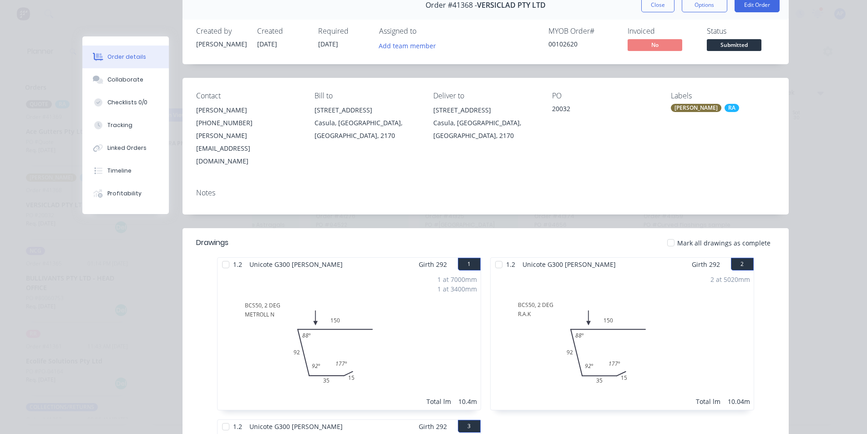
scroll to position [0, 0]
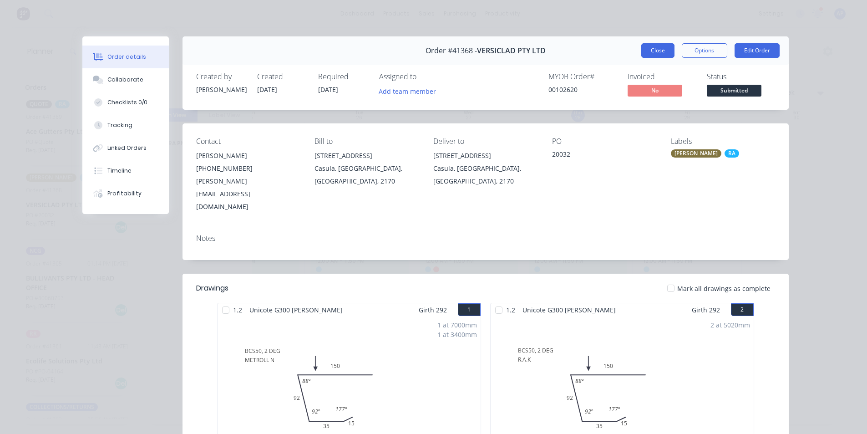
drag, startPoint x: 656, startPoint y: 47, endPoint x: 404, endPoint y: 424, distance: 453.4
click at [656, 47] on button "Close" at bounding box center [657, 50] width 33 height 15
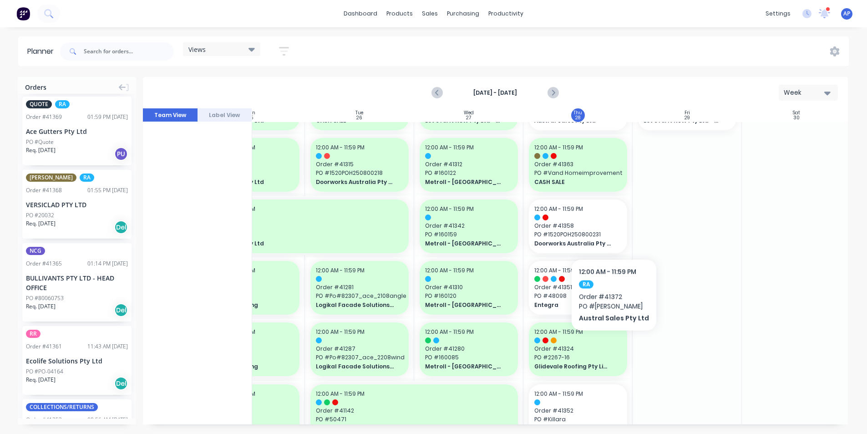
scroll to position [319, 166]
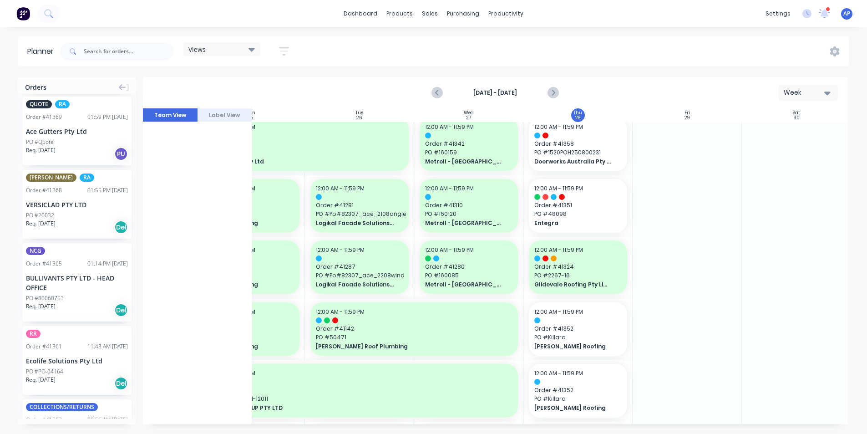
click at [66, 200] on div "VERSICLAD PTY LTD" at bounding box center [77, 205] width 102 height 10
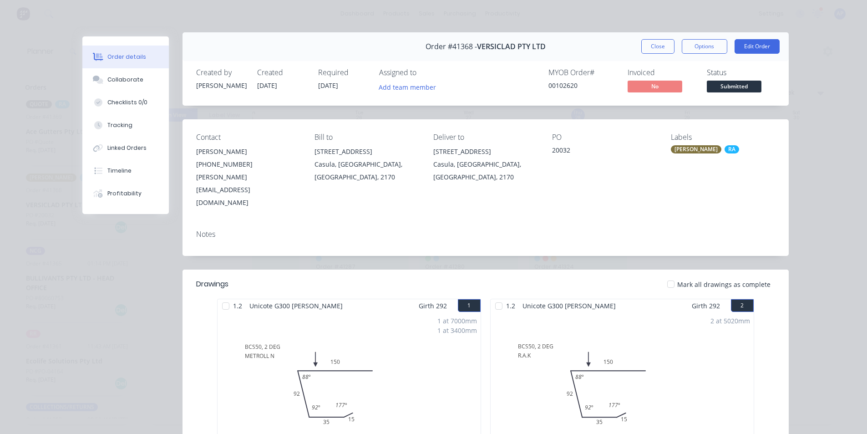
scroll to position [0, 0]
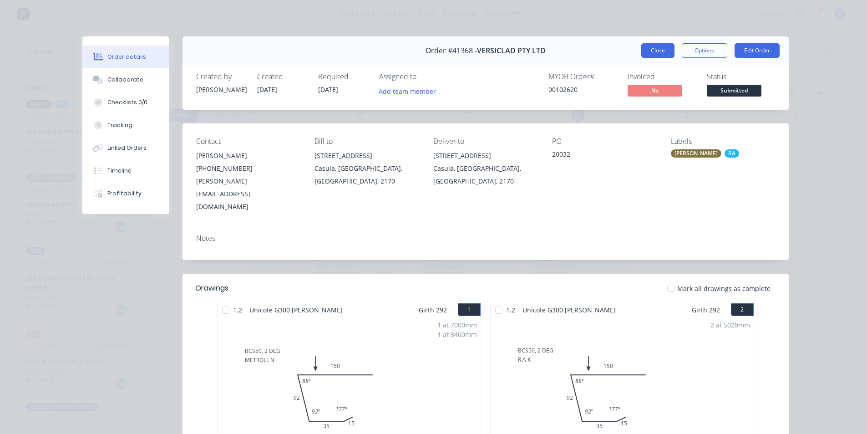
click at [643, 50] on button "Close" at bounding box center [657, 50] width 33 height 15
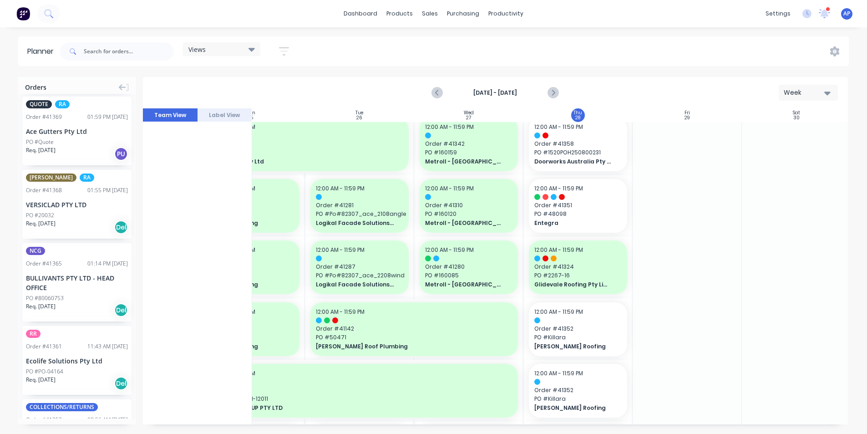
click at [62, 186] on div "Order # 41368 01:55 PM [DATE]" at bounding box center [77, 190] width 102 height 8
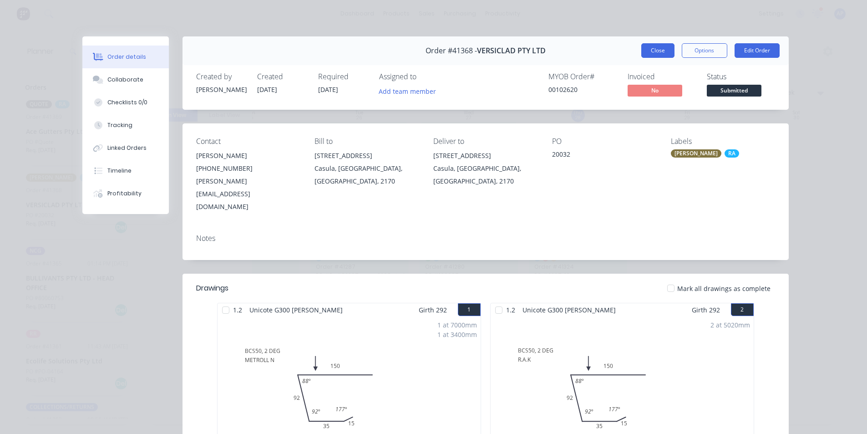
click at [656, 51] on button "Close" at bounding box center [657, 50] width 33 height 15
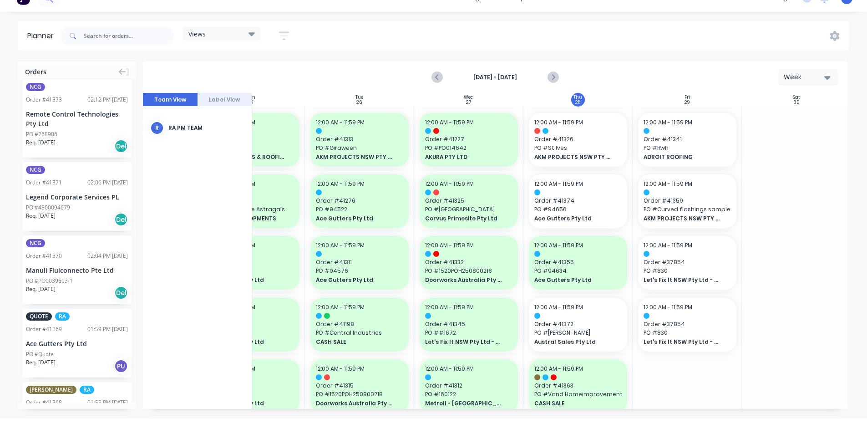
scroll to position [23, 0]
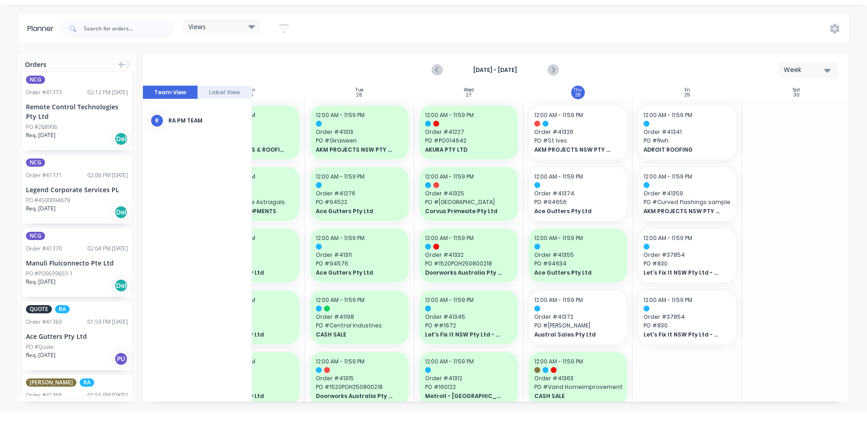
click at [646, 47] on div "Planner Views Save new view None (Default) edit Iraking edit [PERSON_NAME] edit…" at bounding box center [433, 212] width 867 height 397
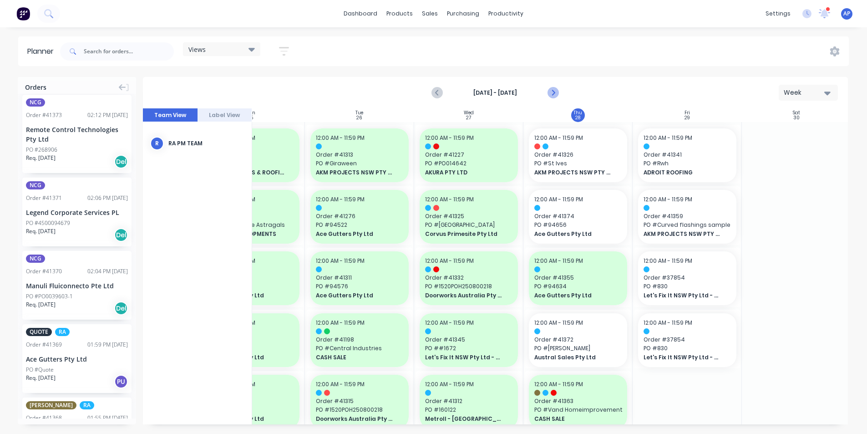
click at [550, 97] on icon "Next page" at bounding box center [553, 92] width 11 height 11
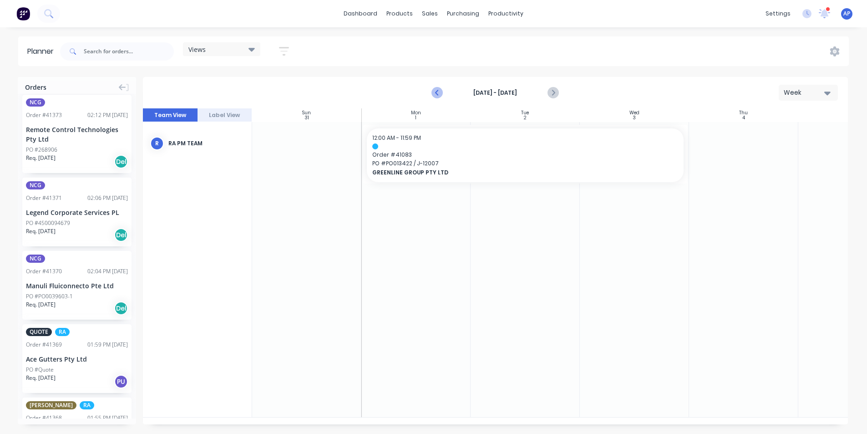
click at [433, 91] on icon "Previous page" at bounding box center [437, 92] width 11 height 11
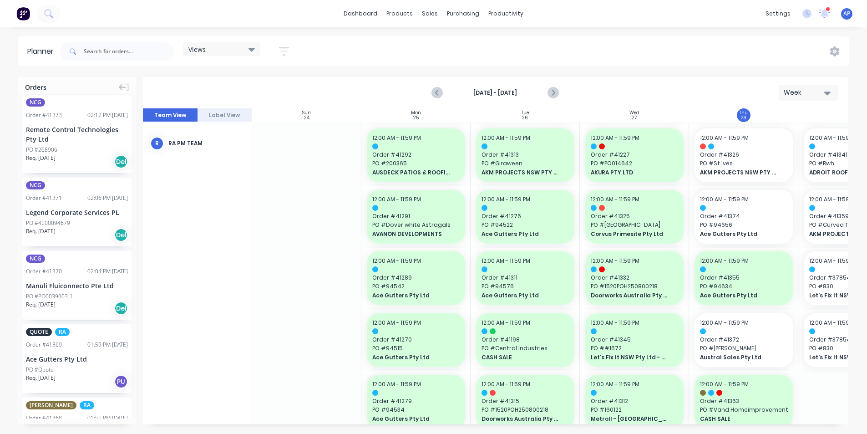
scroll to position [637, 0]
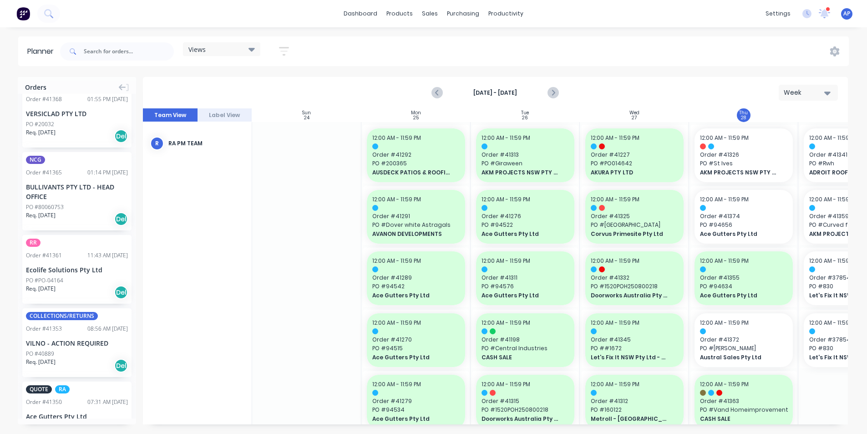
click at [287, 51] on icon "button" at bounding box center [283, 51] width 7 height 1
click at [264, 86] on div "Show/Hide users" at bounding box center [235, 86] width 63 height 10
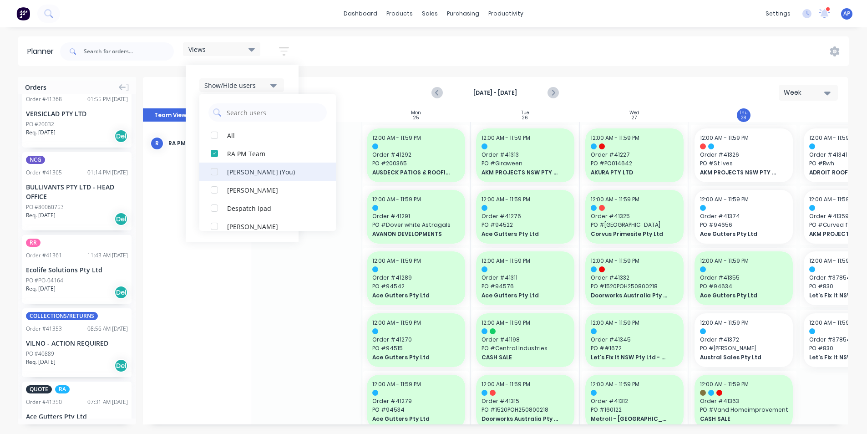
click at [214, 151] on div "button" at bounding box center [214, 153] width 18 height 18
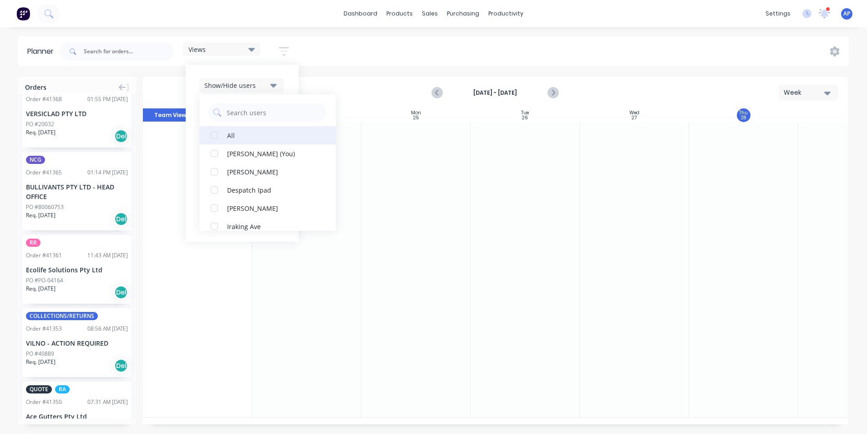
click at [217, 137] on div "button" at bounding box center [214, 135] width 18 height 18
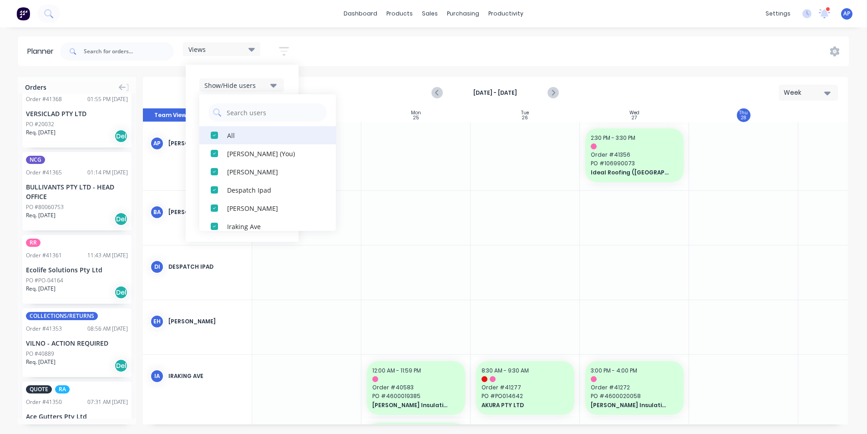
click at [217, 137] on div "button" at bounding box center [214, 135] width 18 height 18
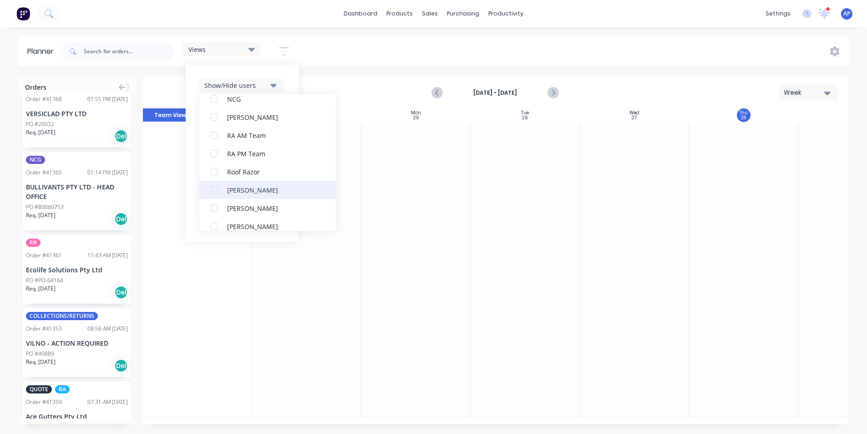
scroll to position [273, 0]
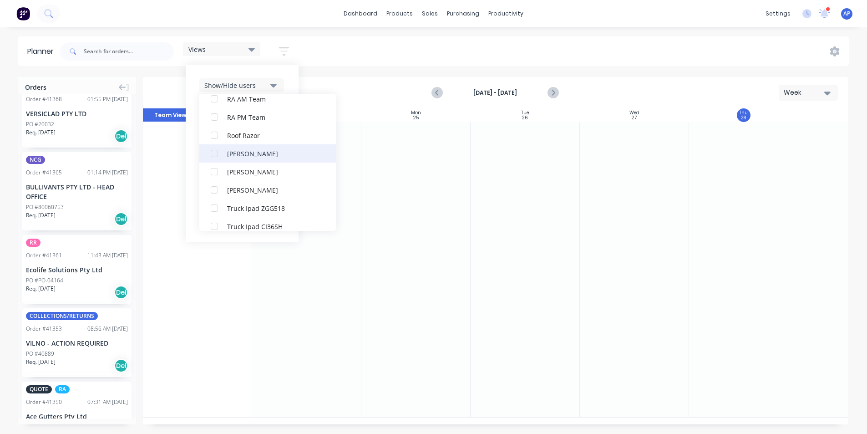
click at [257, 153] on div "[PERSON_NAME]" at bounding box center [272, 153] width 91 height 10
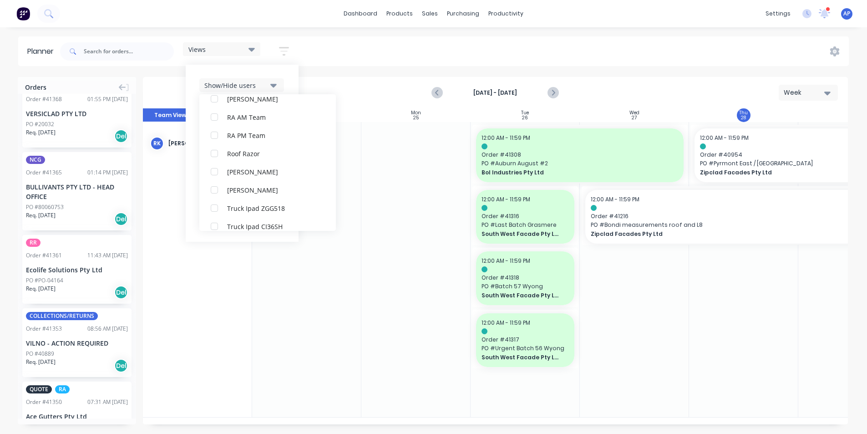
scroll to position [0, 0]
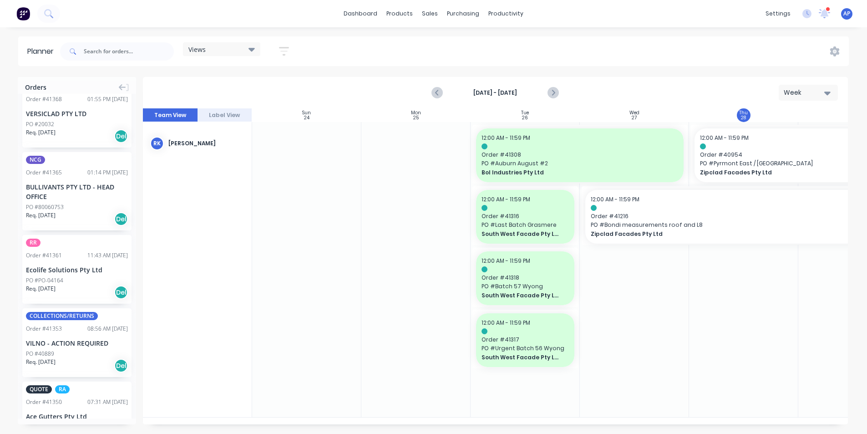
click at [610, 57] on div "Views Save new view None (Default) edit Iraking edit [PERSON_NAME] edit [PERSON…" at bounding box center [453, 51] width 791 height 27
